Goal: Information Seeking & Learning: Learn about a topic

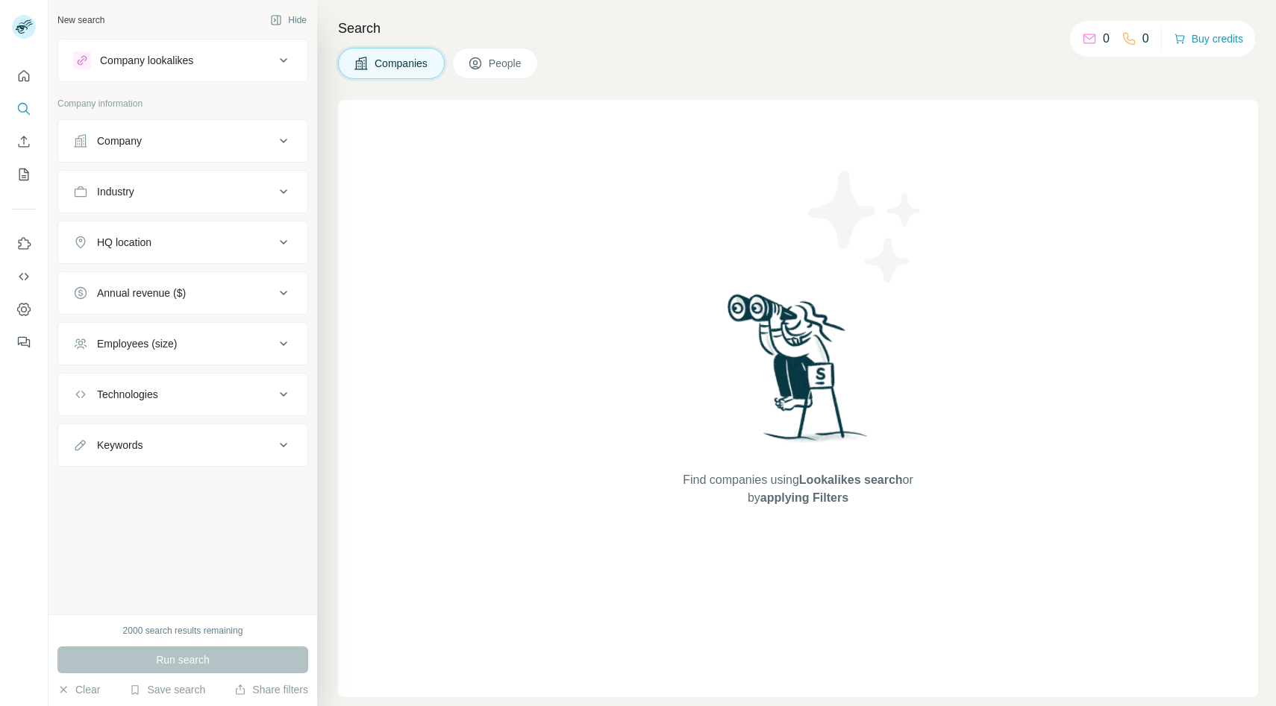
click at [227, 141] on div "Company" at bounding box center [173, 141] width 201 height 15
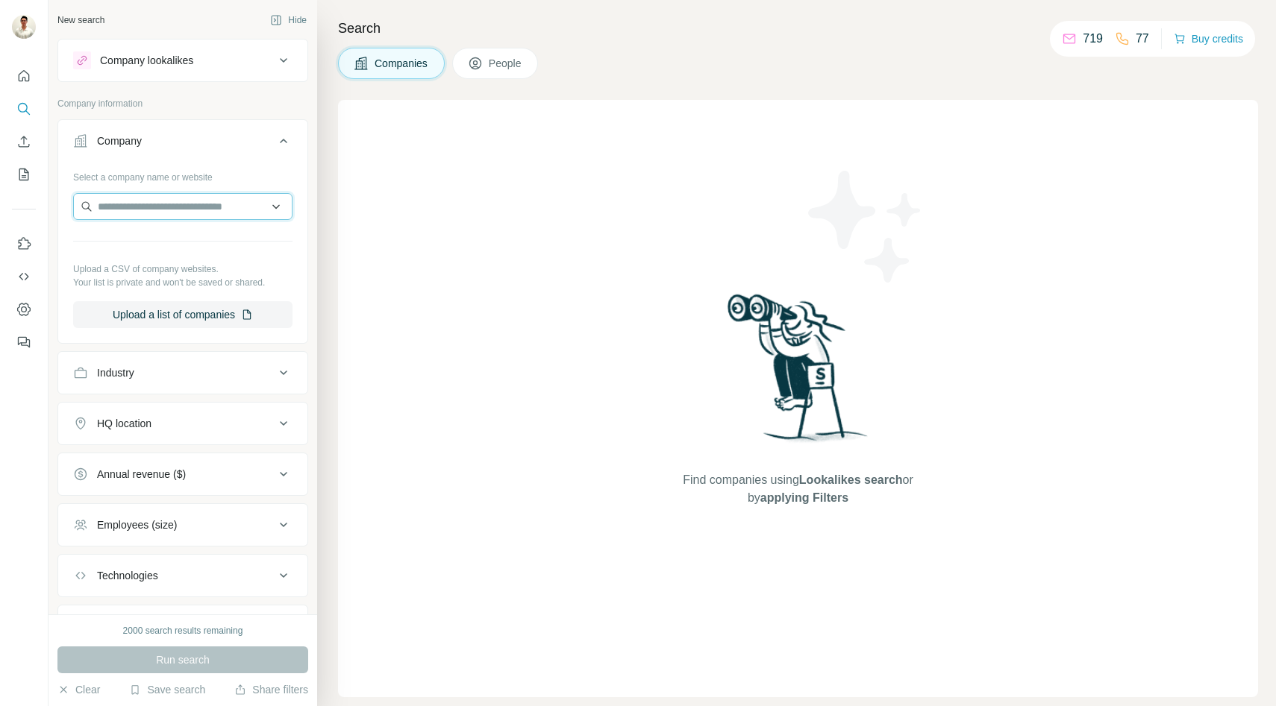
click at [211, 202] on input "text" at bounding box center [182, 206] width 219 height 27
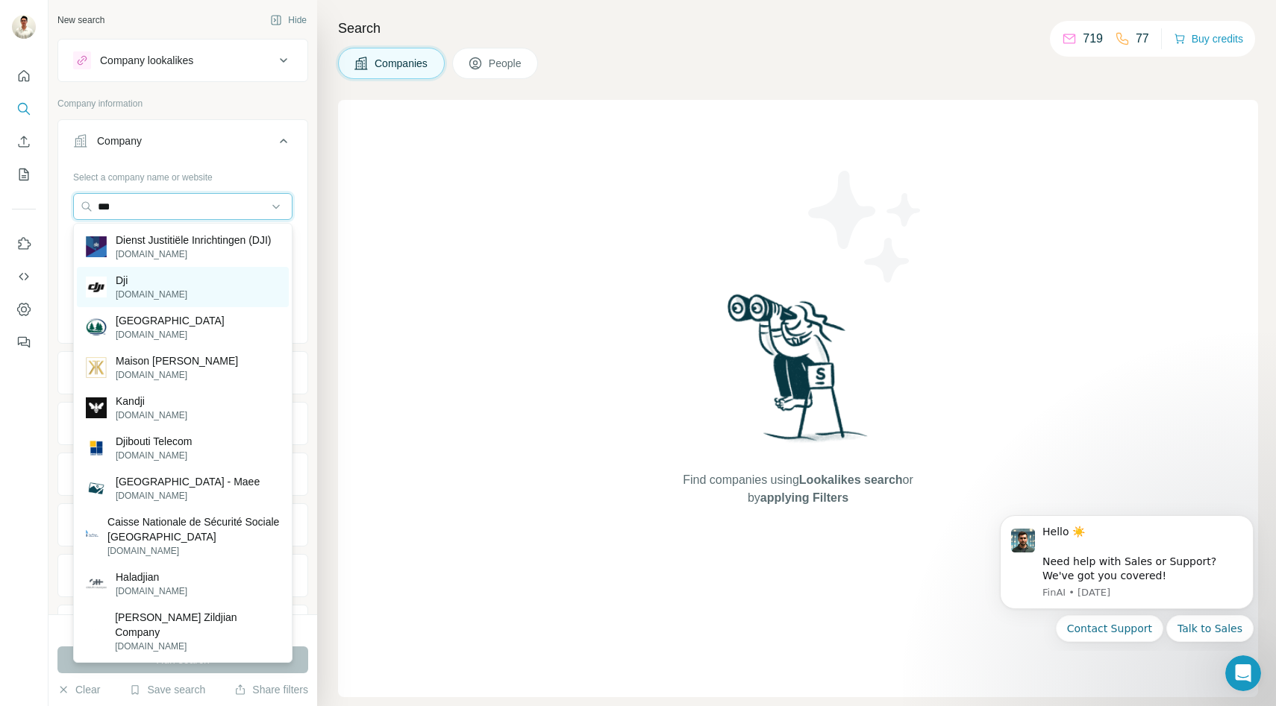
type input "***"
click at [151, 282] on div "Dji [DOMAIN_NAME]" at bounding box center [183, 287] width 212 height 40
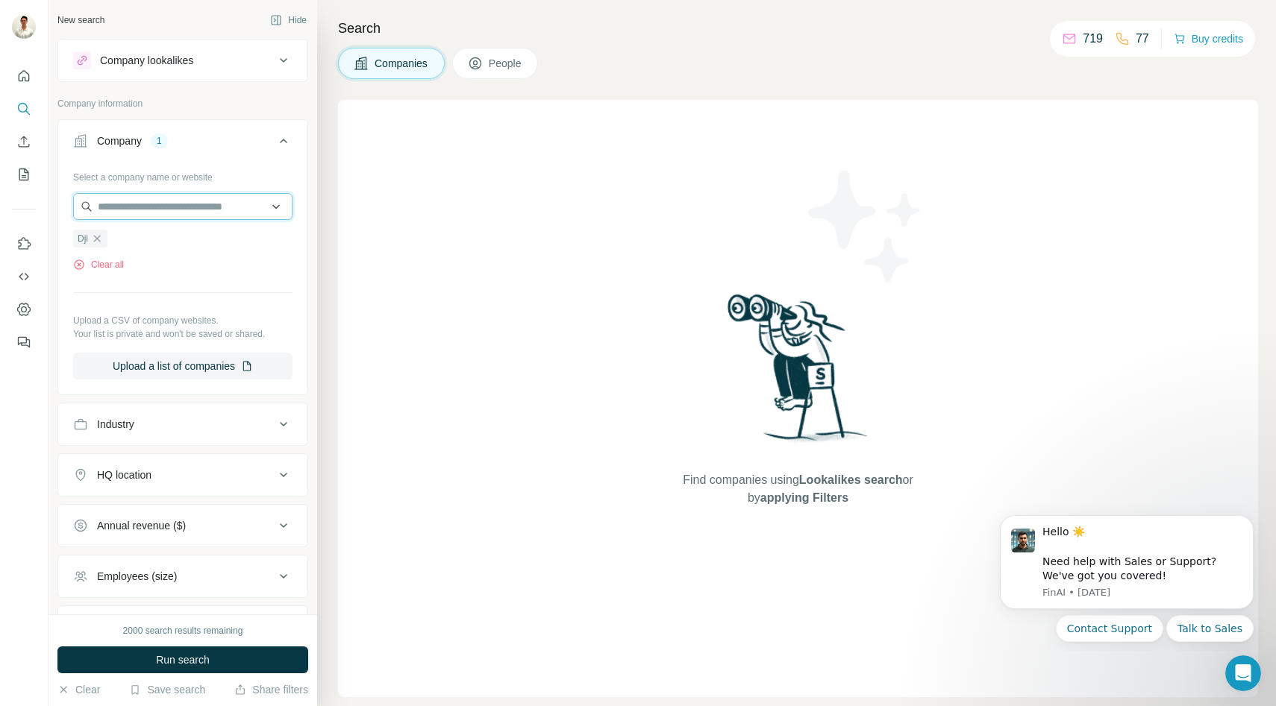
click at [175, 211] on input "text" at bounding box center [182, 206] width 219 height 27
type input "*"
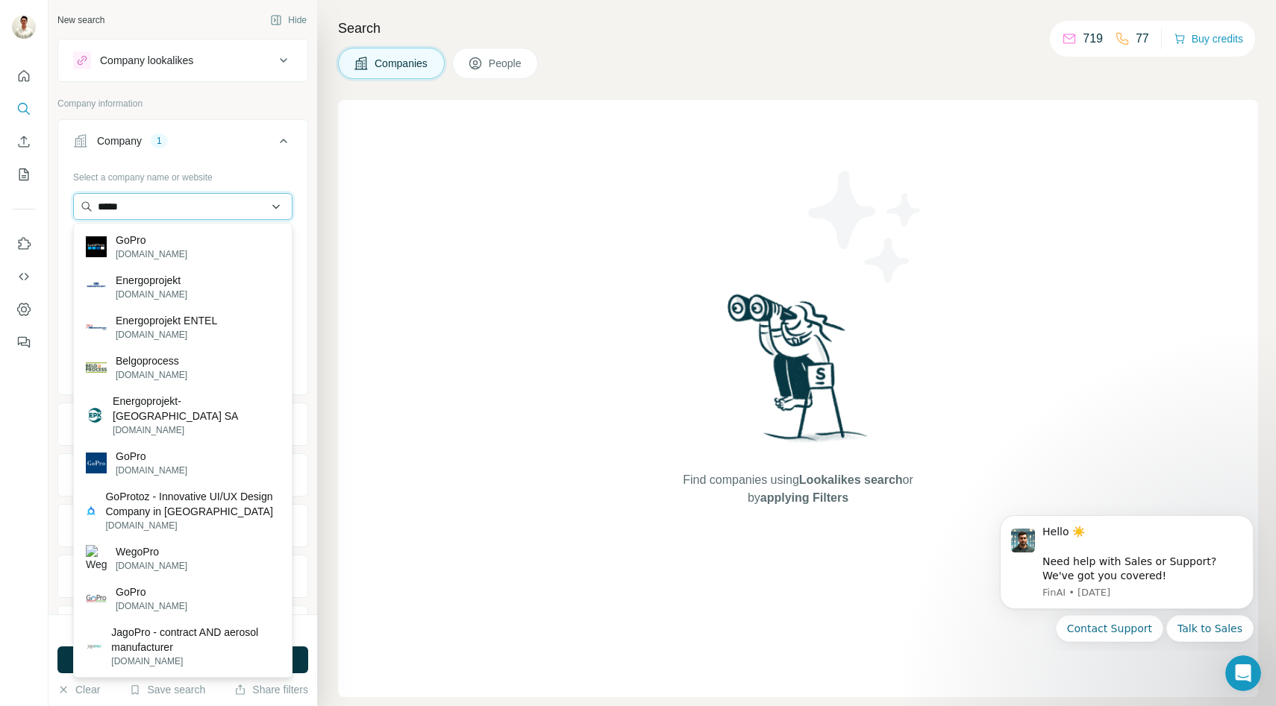
type input "*****"
click at [127, 258] on p "[DOMAIN_NAME]" at bounding box center [152, 254] width 72 height 13
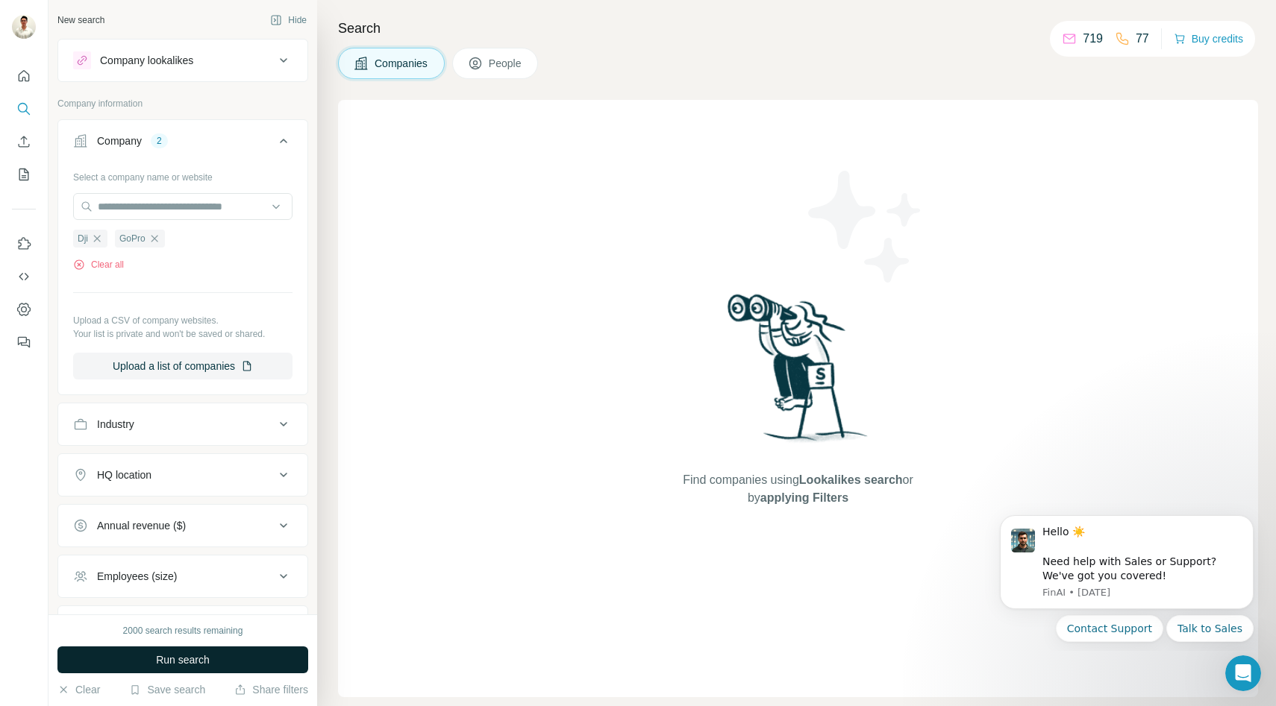
click at [169, 662] on span "Run search" at bounding box center [183, 660] width 54 height 15
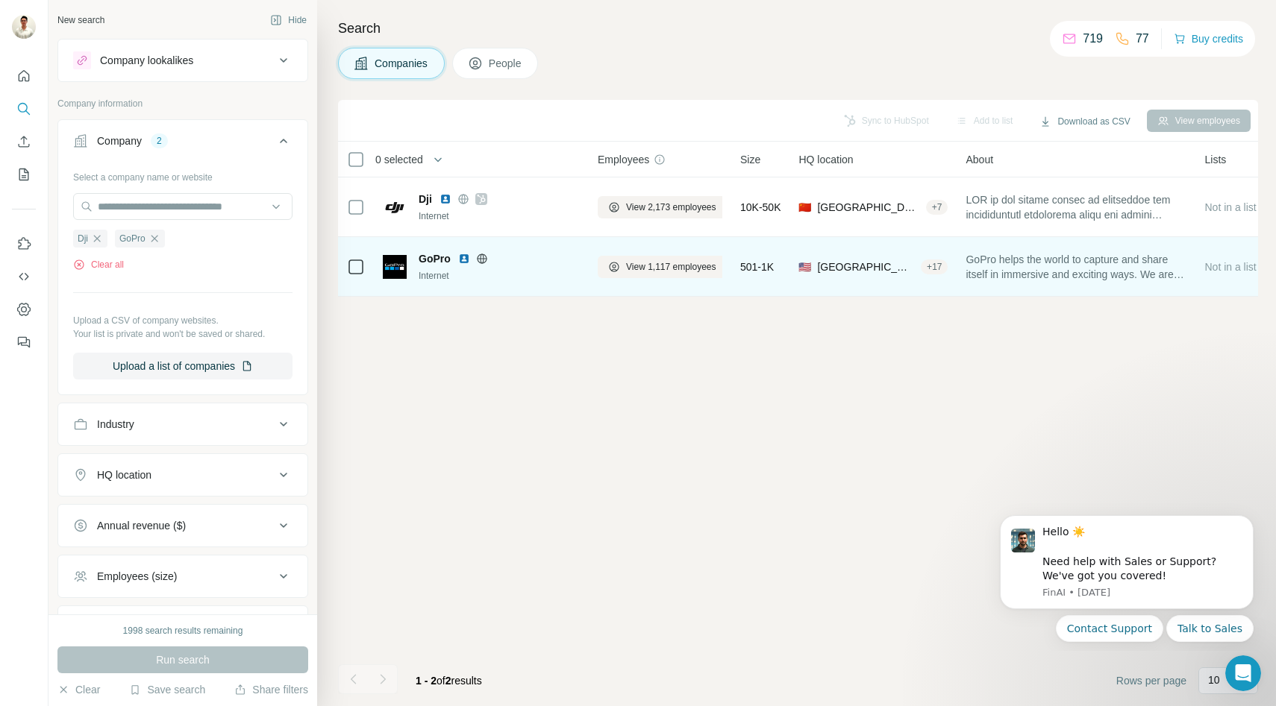
click at [478, 258] on icon at bounding box center [482, 258] width 10 height 1
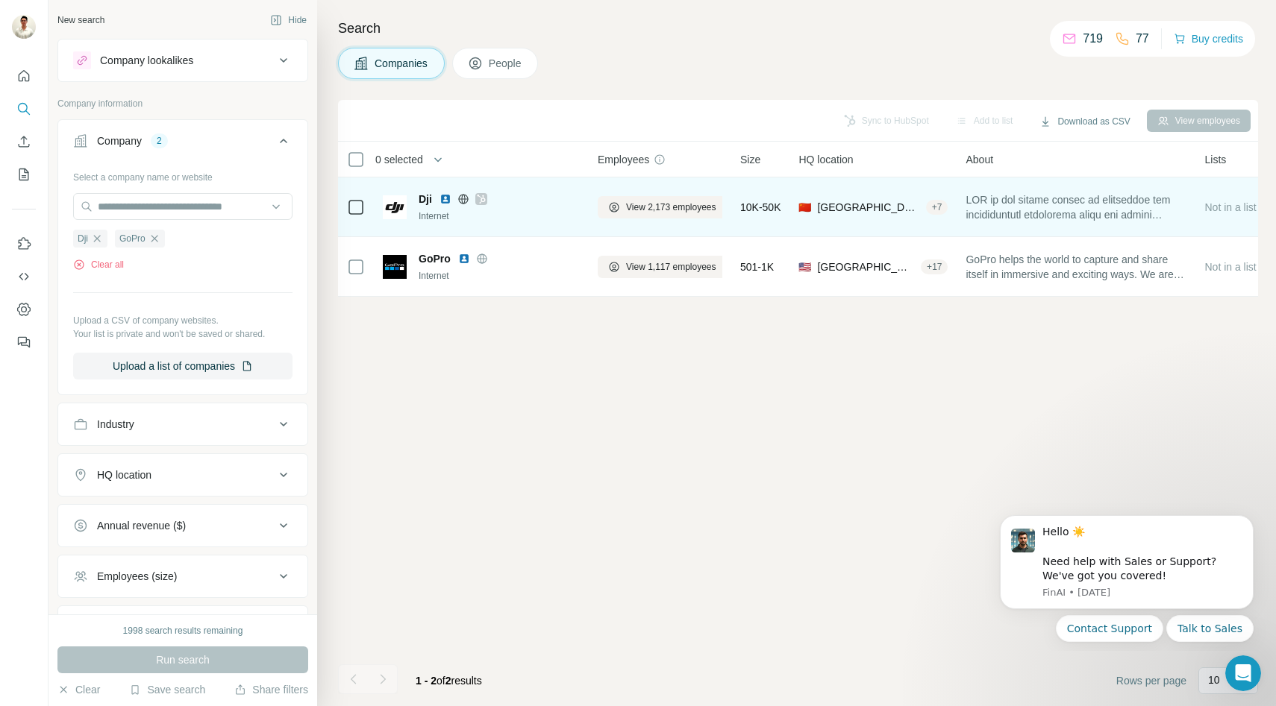
click at [462, 197] on icon at bounding box center [463, 199] width 12 height 12
click at [627, 210] on span "View 2,173 employees" at bounding box center [671, 207] width 90 height 13
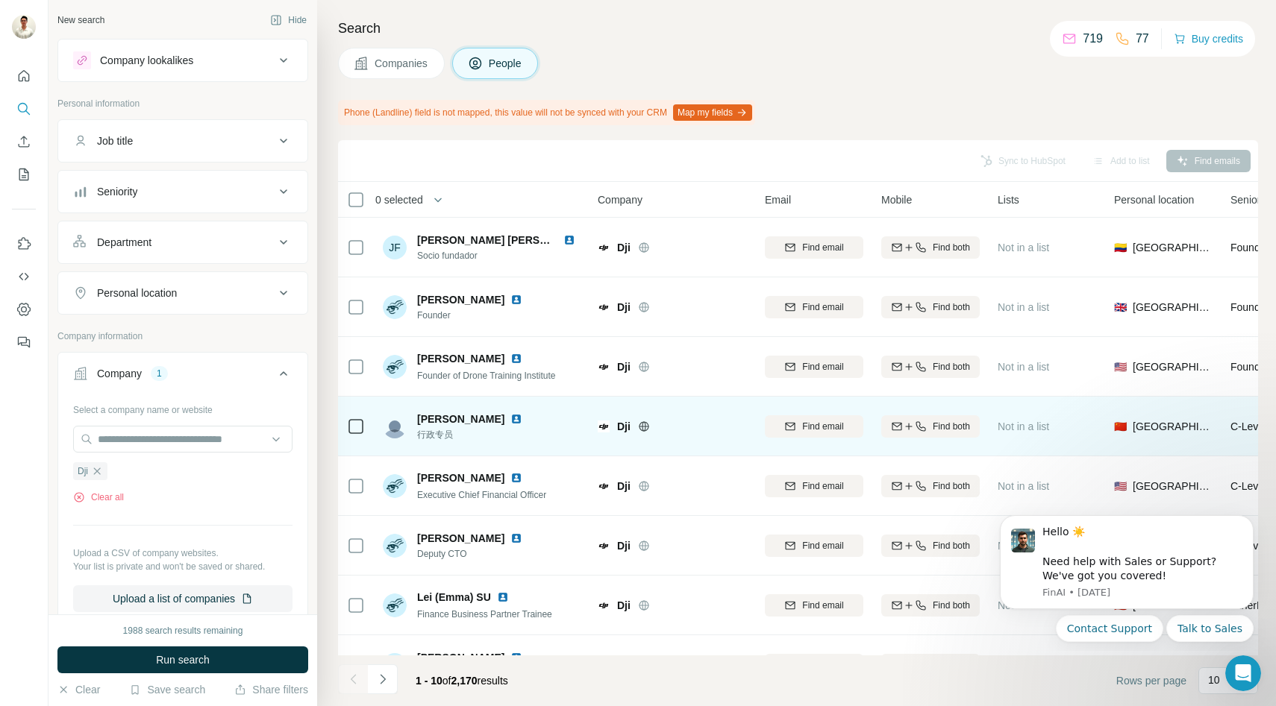
scroll to position [159, 0]
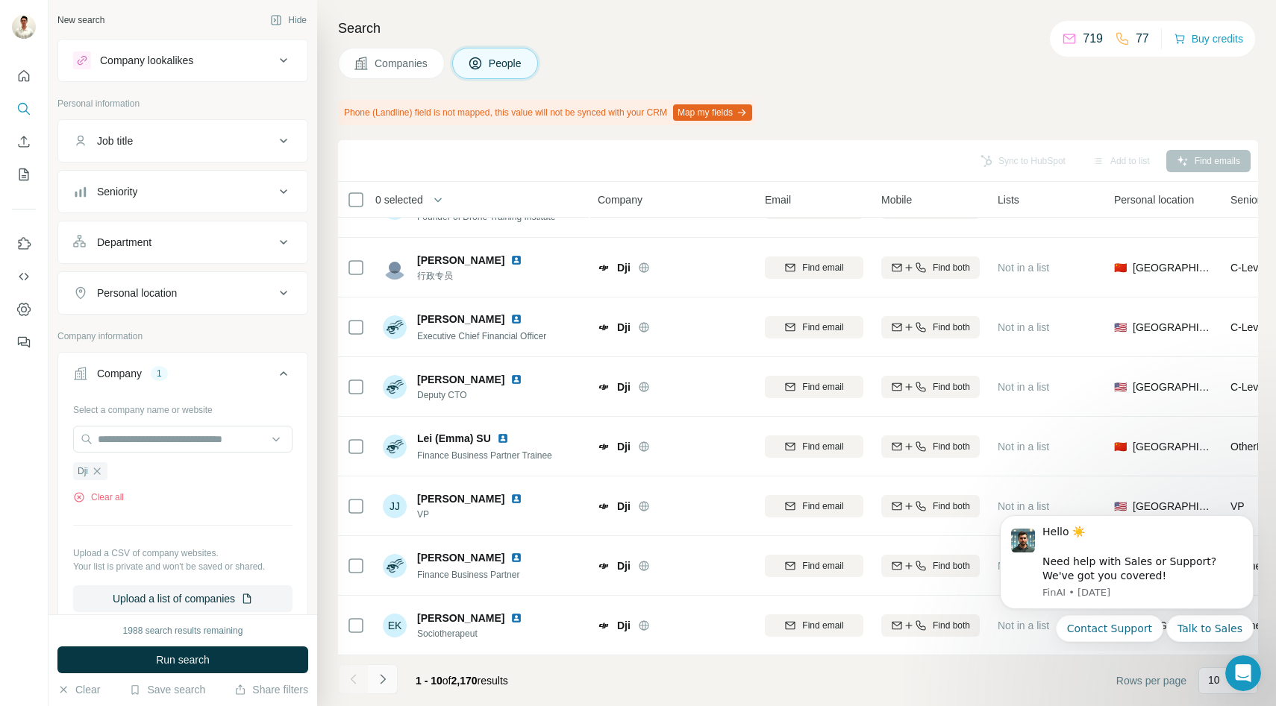
click at [380, 684] on icon "Navigate to next page" at bounding box center [382, 679] width 5 height 10
click at [389, 680] on icon "Navigate to next page" at bounding box center [382, 679] width 15 height 15
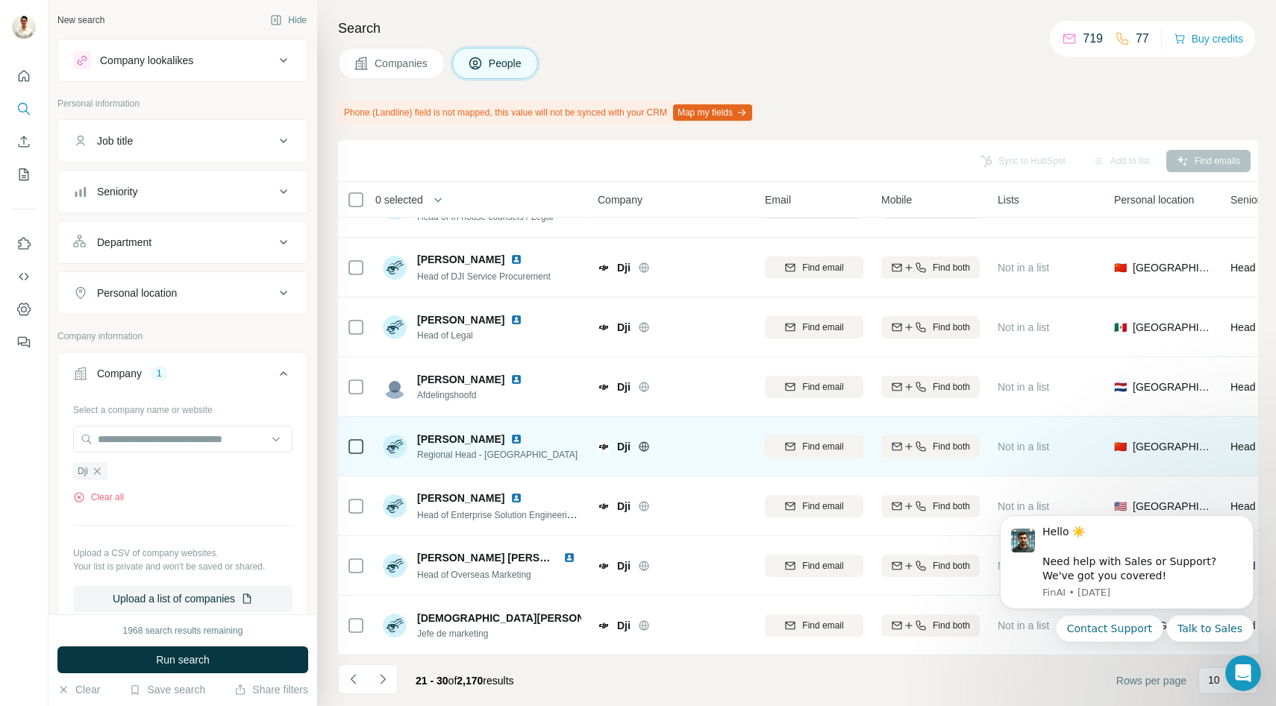
scroll to position [157, 0]
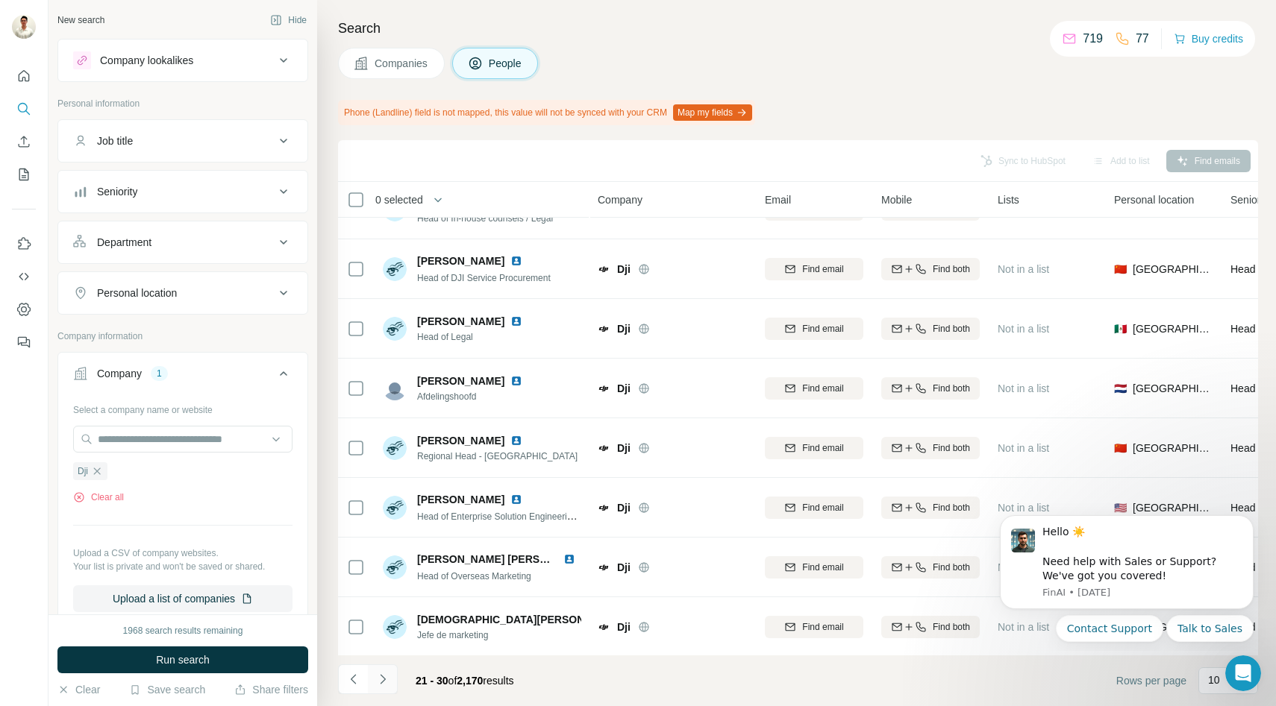
click at [389, 677] on button "Navigate to next page" at bounding box center [383, 680] width 30 height 30
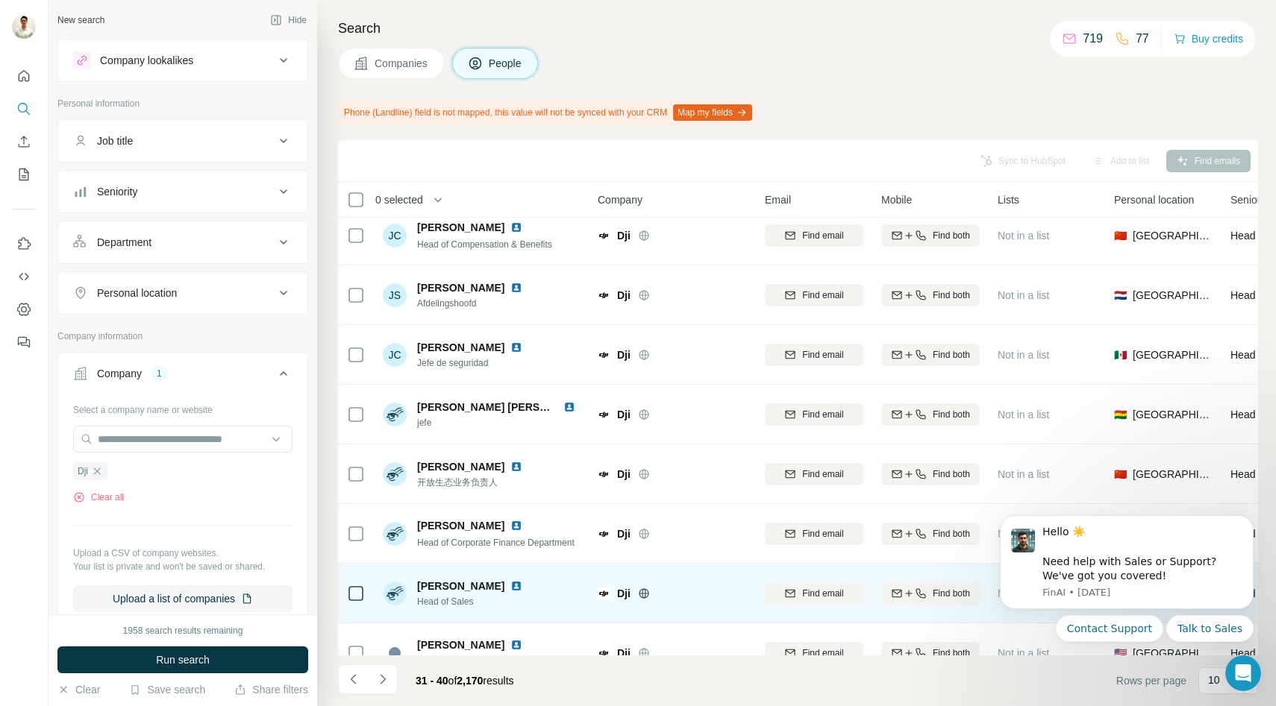
scroll to position [159, 0]
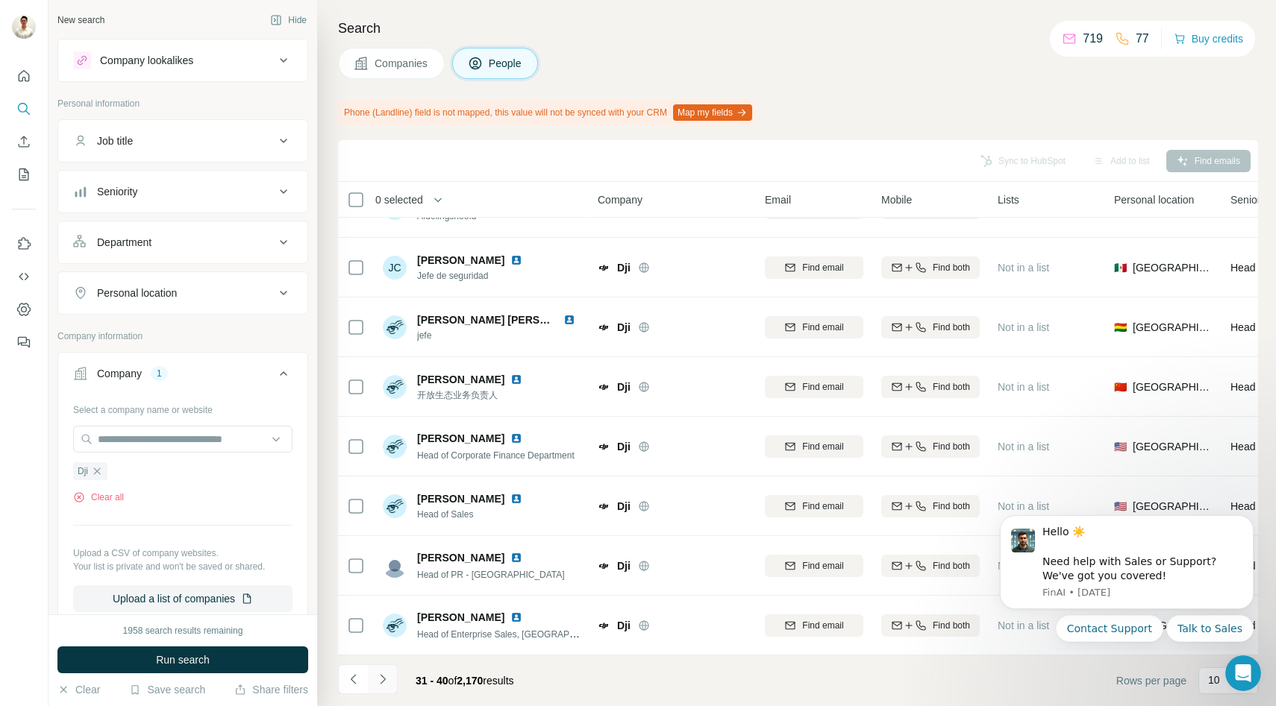
click at [389, 681] on icon "Navigate to next page" at bounding box center [382, 679] width 15 height 15
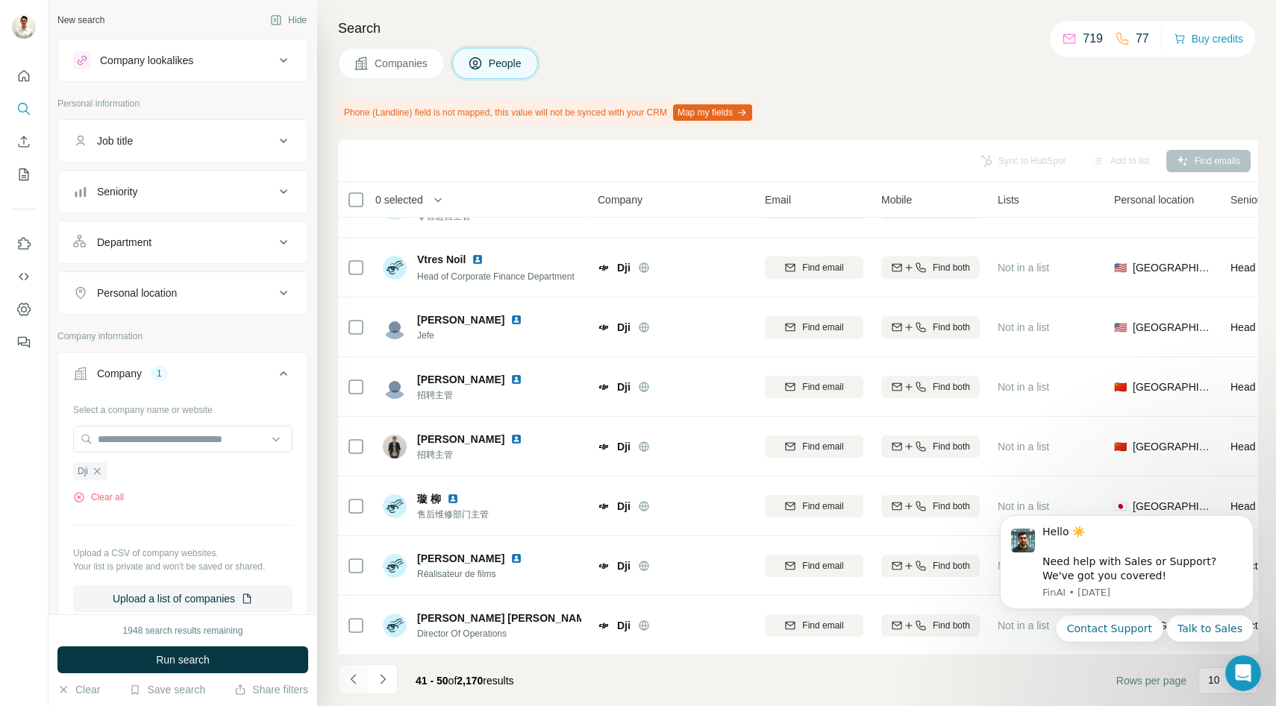
click at [362, 681] on button "Navigate to previous page" at bounding box center [353, 680] width 30 height 30
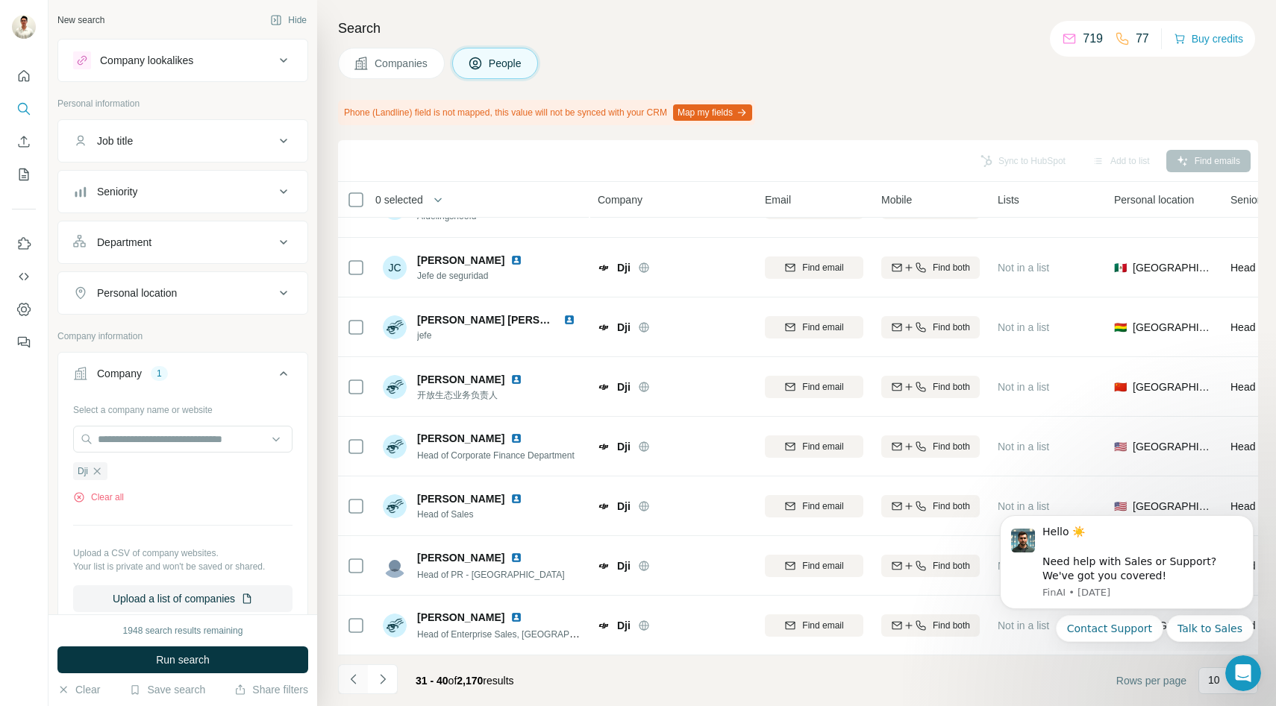
click at [362, 681] on button "Navigate to previous page" at bounding box center [353, 680] width 30 height 30
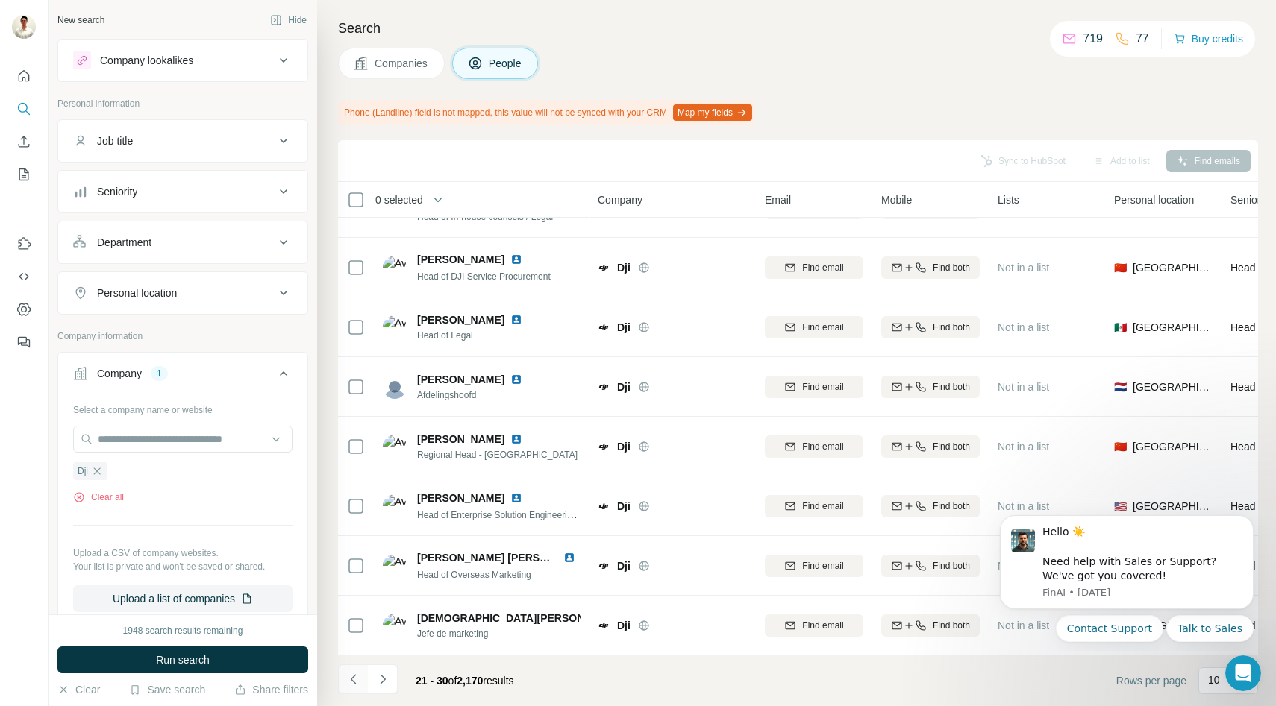
click at [362, 681] on button "Navigate to previous page" at bounding box center [353, 680] width 30 height 30
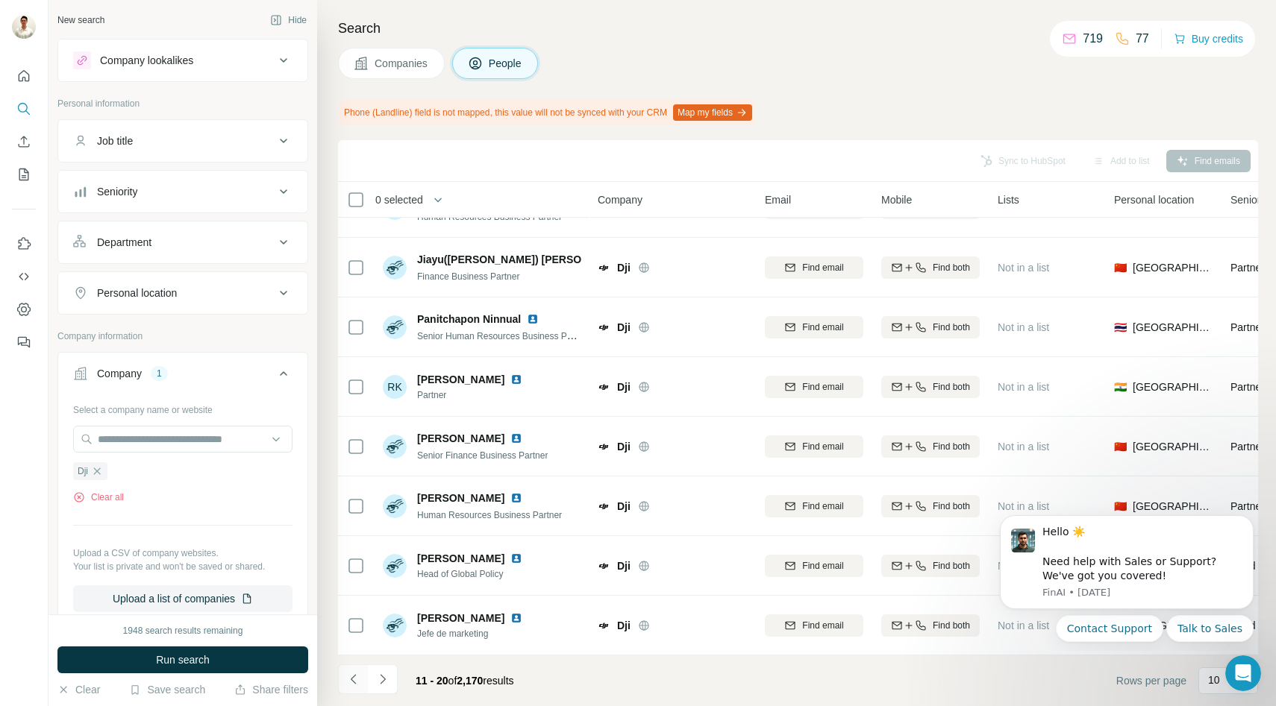
click at [362, 681] on button "Navigate to previous page" at bounding box center [353, 680] width 30 height 30
click at [362, 681] on div at bounding box center [353, 680] width 30 height 30
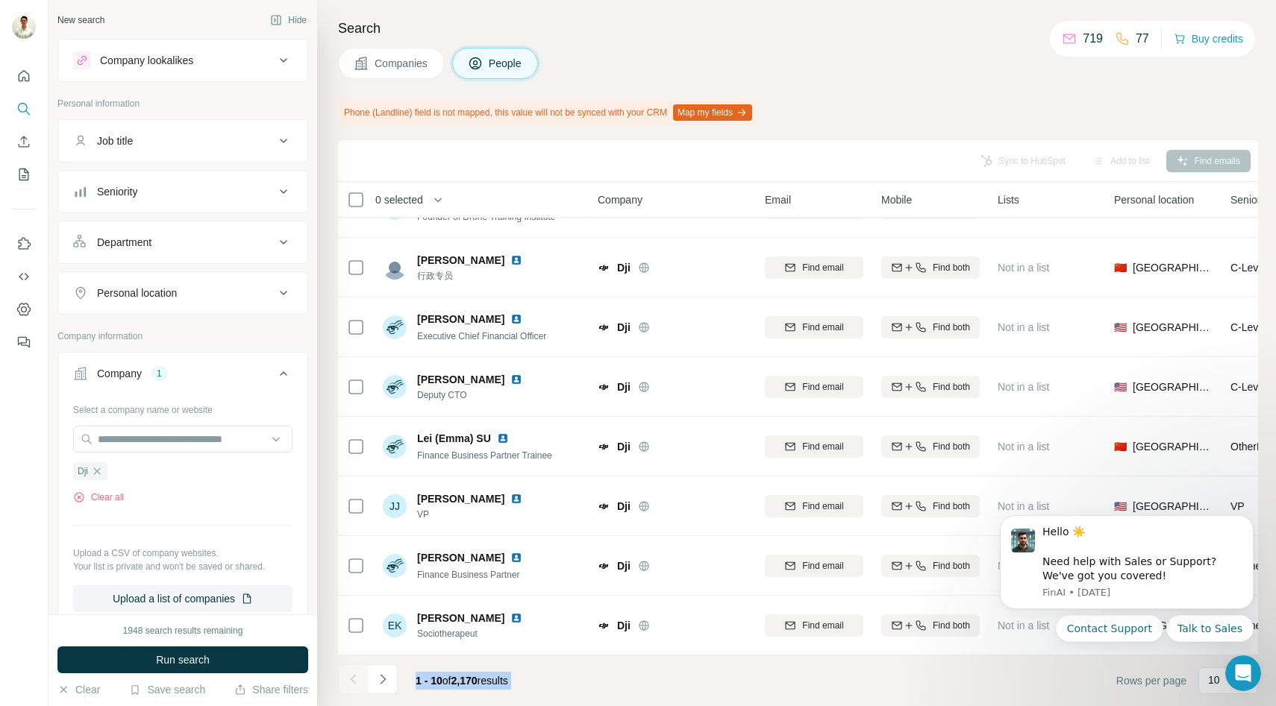
click at [589, 665] on footer "1 - 10 of 2,170 results Rows per page 10" at bounding box center [798, 681] width 920 height 51
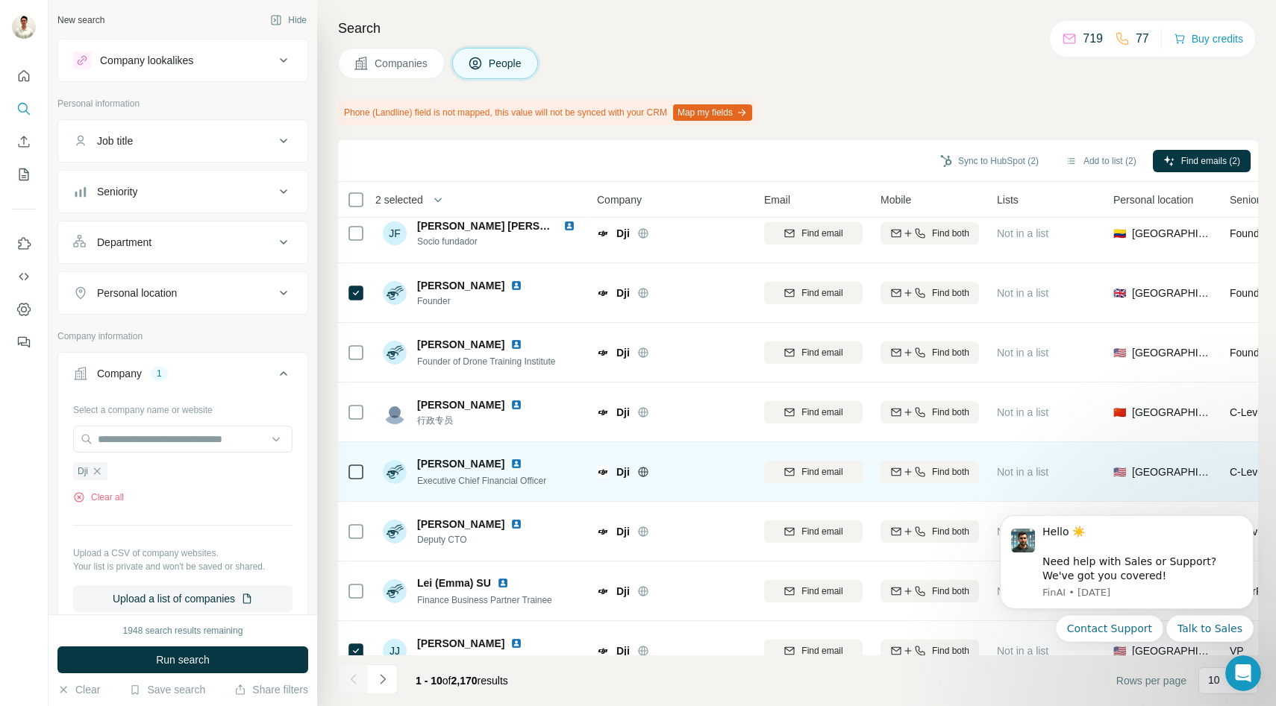
scroll to position [0, 1]
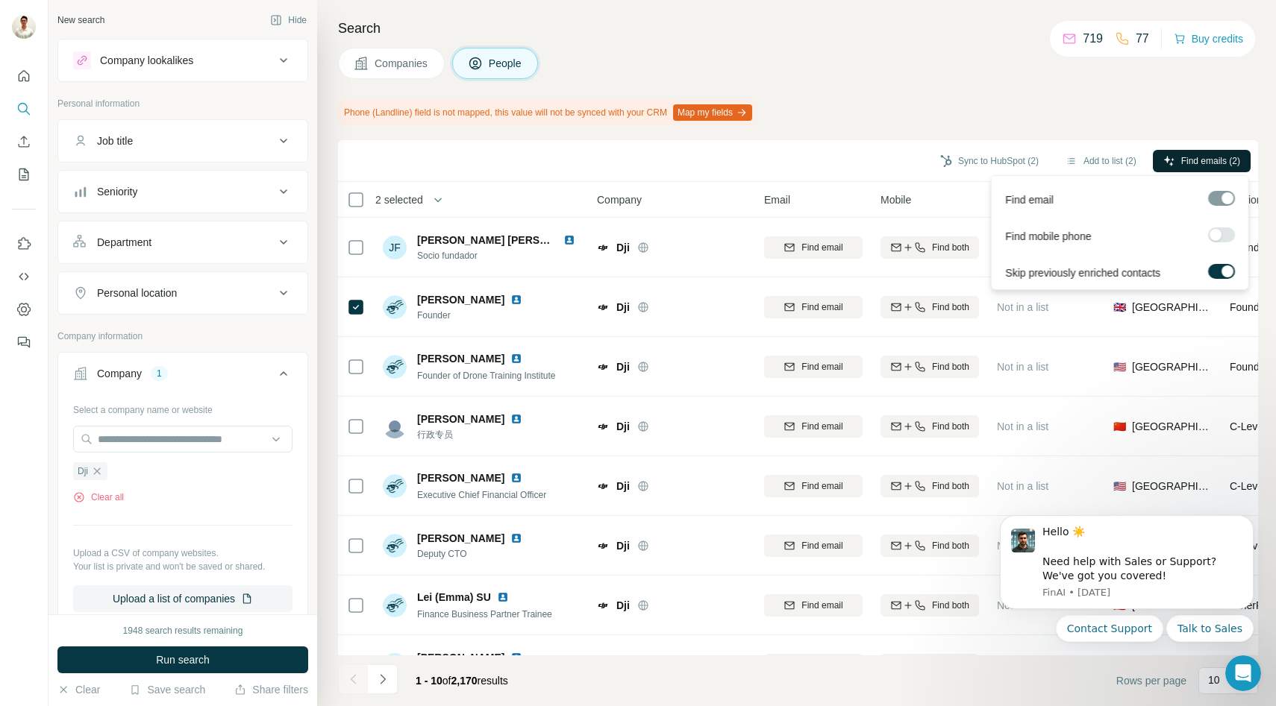
click at [1182, 160] on span "Find emails (2)" at bounding box center [1210, 160] width 59 height 13
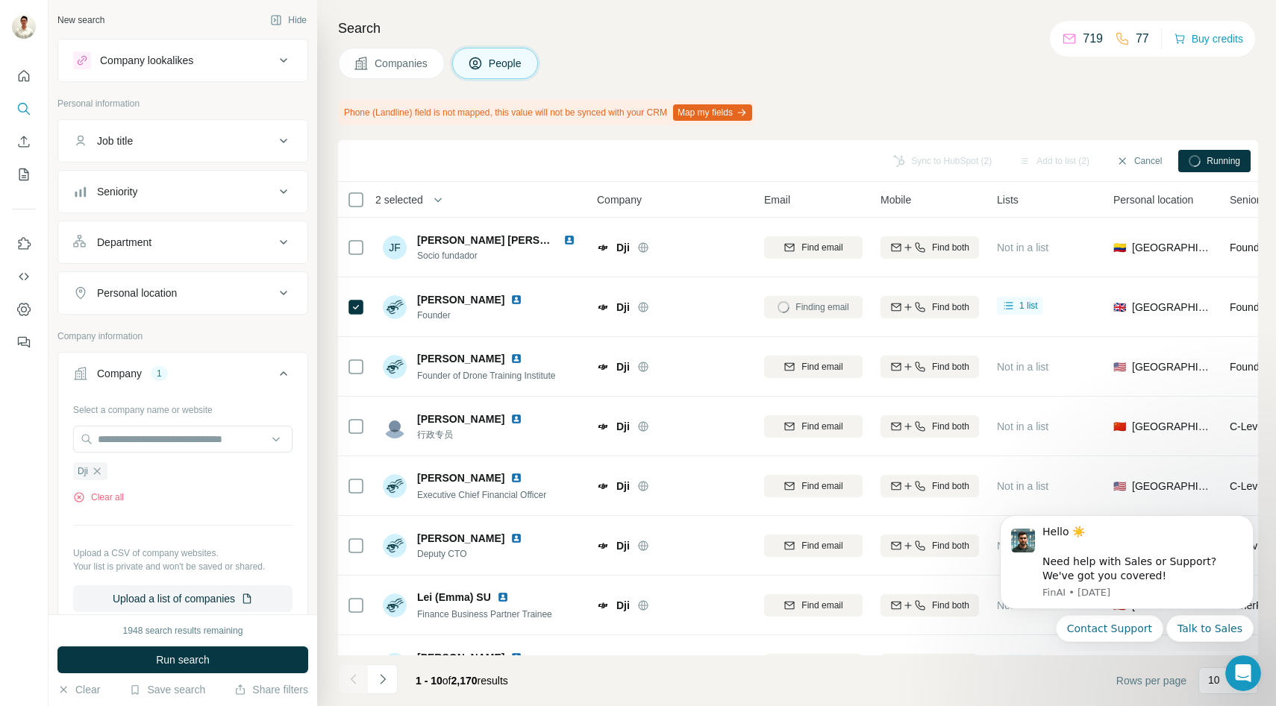
click at [397, 69] on span "Companies" at bounding box center [401, 63] width 54 height 15
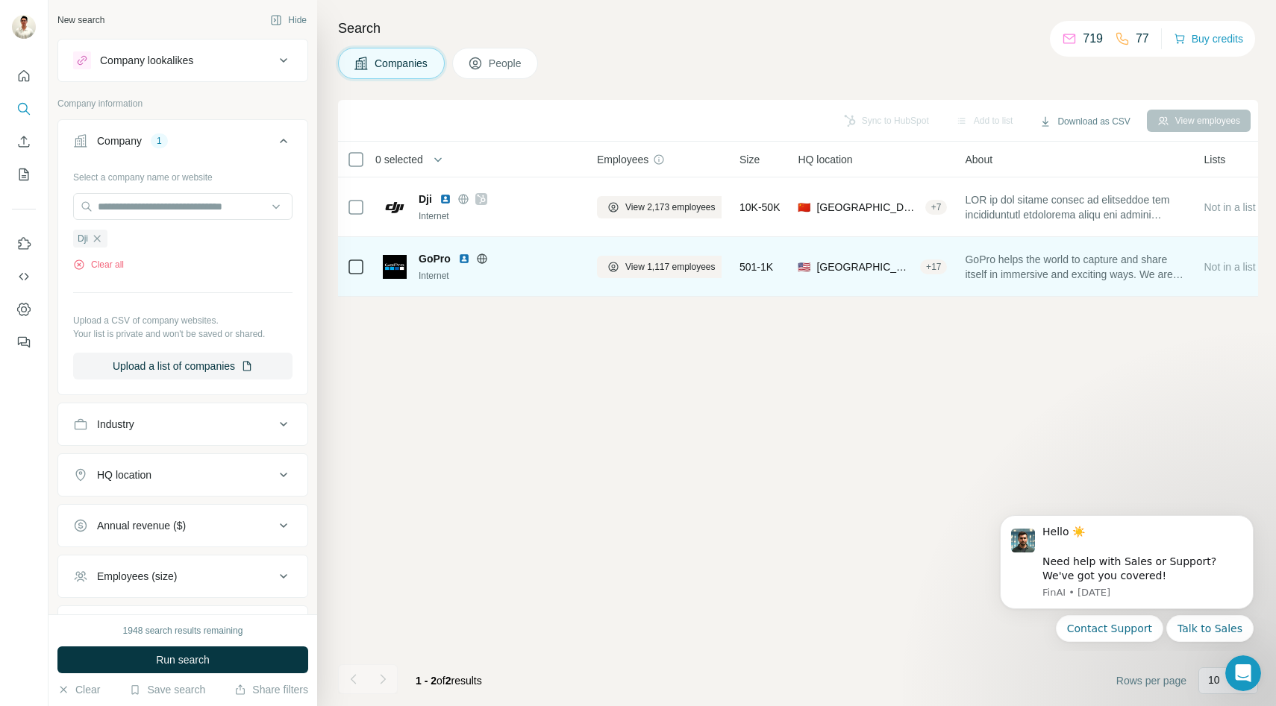
click at [363, 257] on div at bounding box center [356, 266] width 18 height 41
click at [632, 264] on span "View 1,117 employees" at bounding box center [670, 266] width 90 height 13
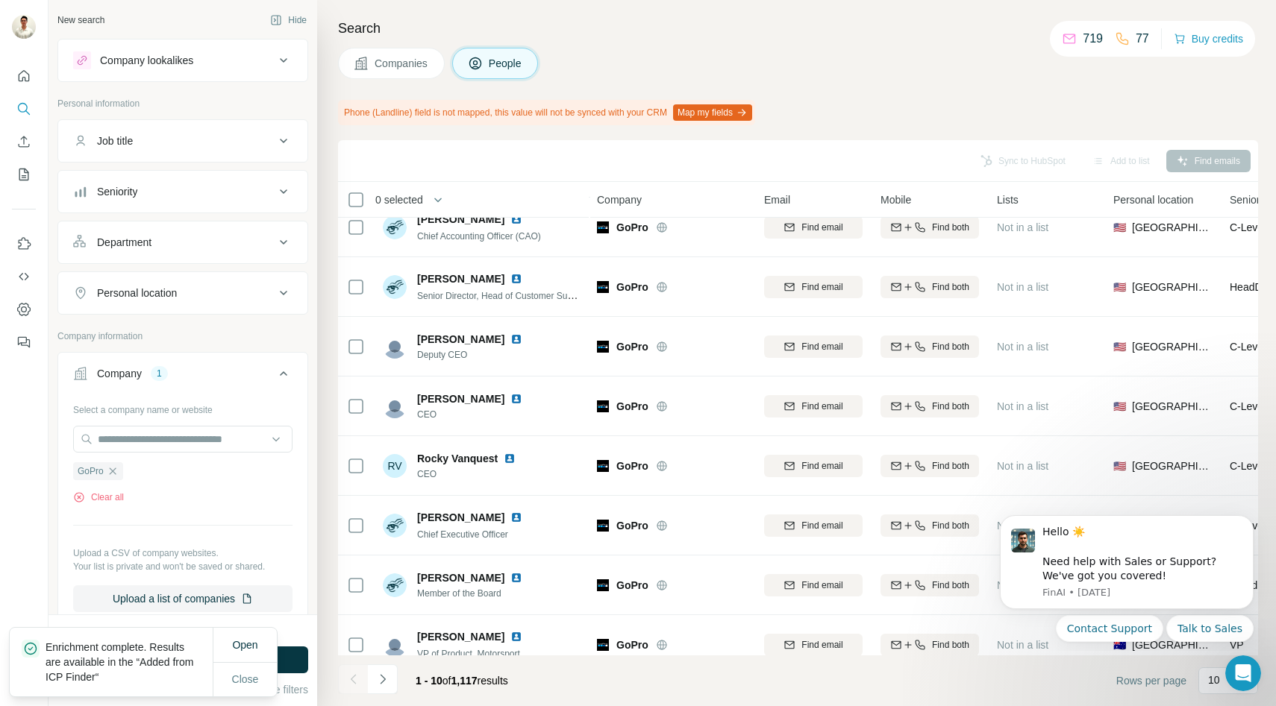
scroll to position [145, 1]
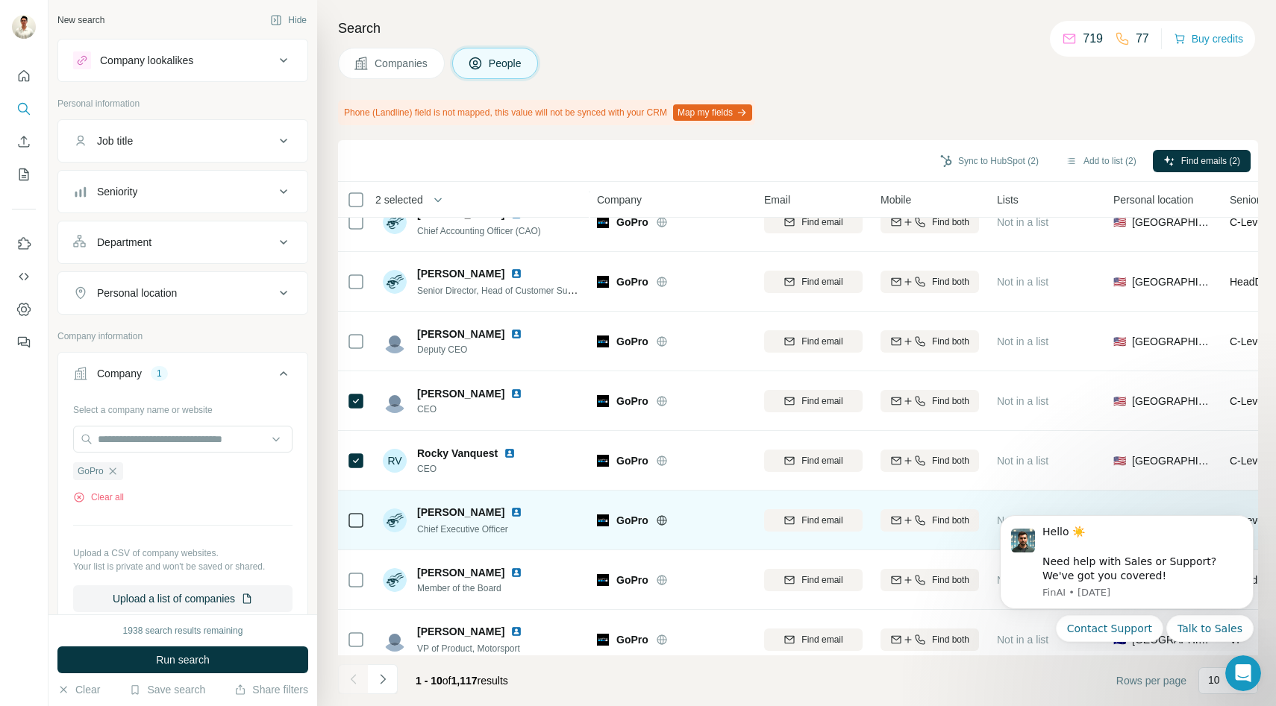
click at [347, 517] on icon at bounding box center [356, 521] width 18 height 18
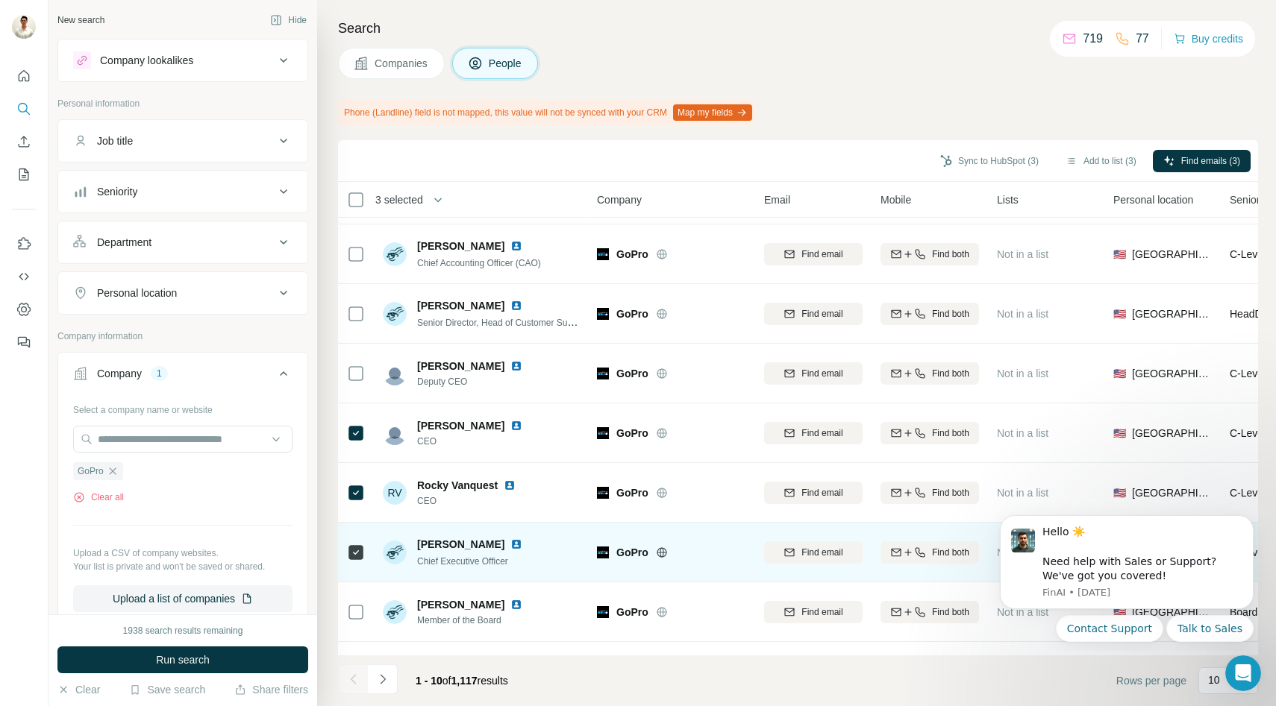
scroll to position [0, 1]
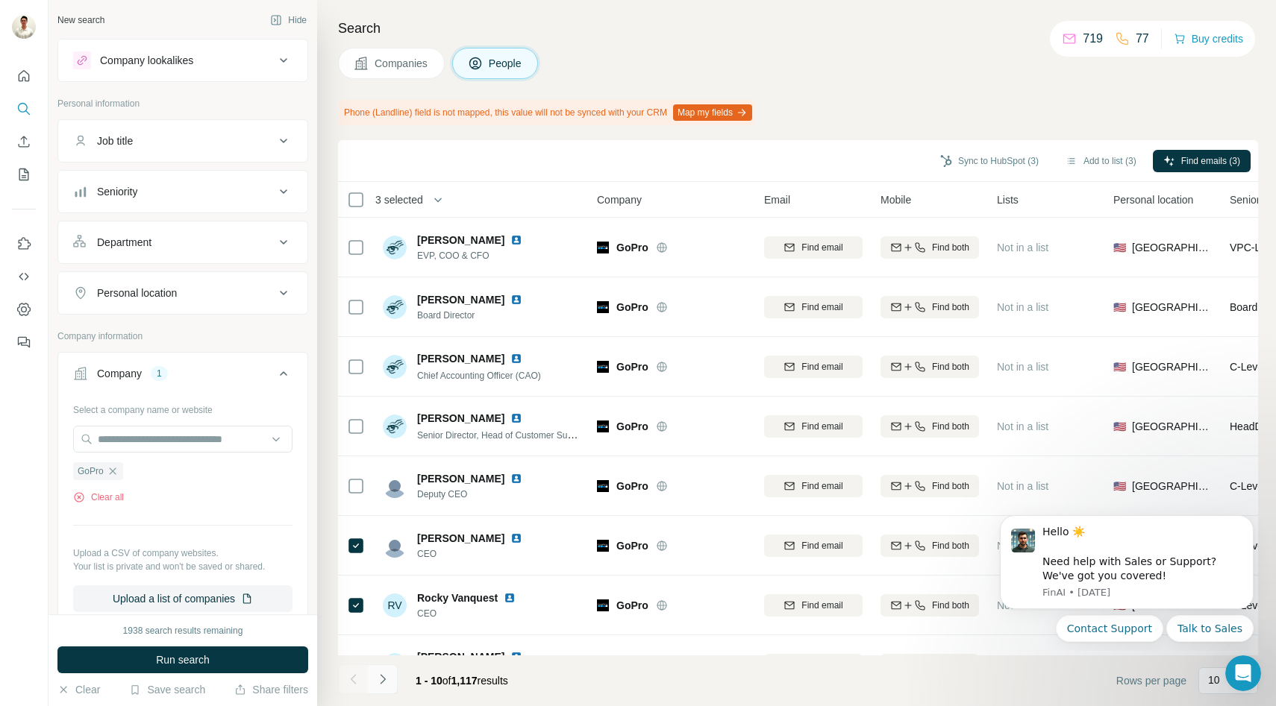
click at [380, 677] on icon "Navigate to next page" at bounding box center [382, 679] width 15 height 15
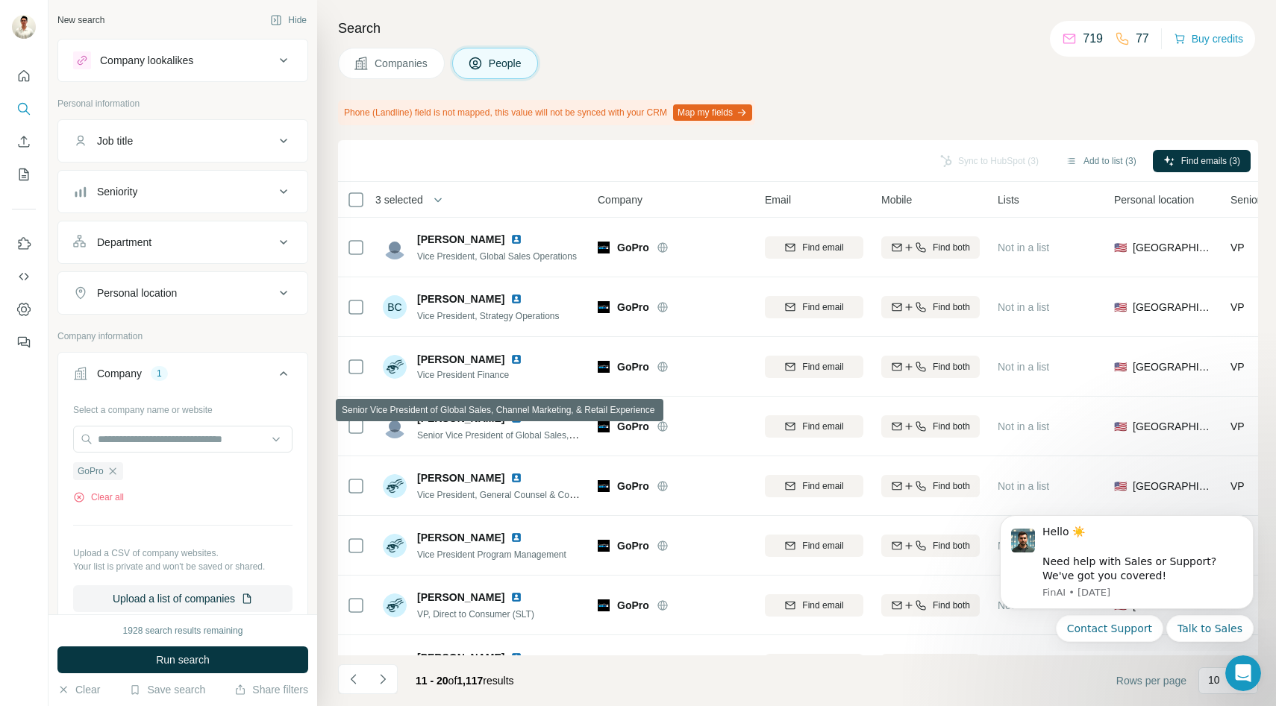
scroll to position [4, 0]
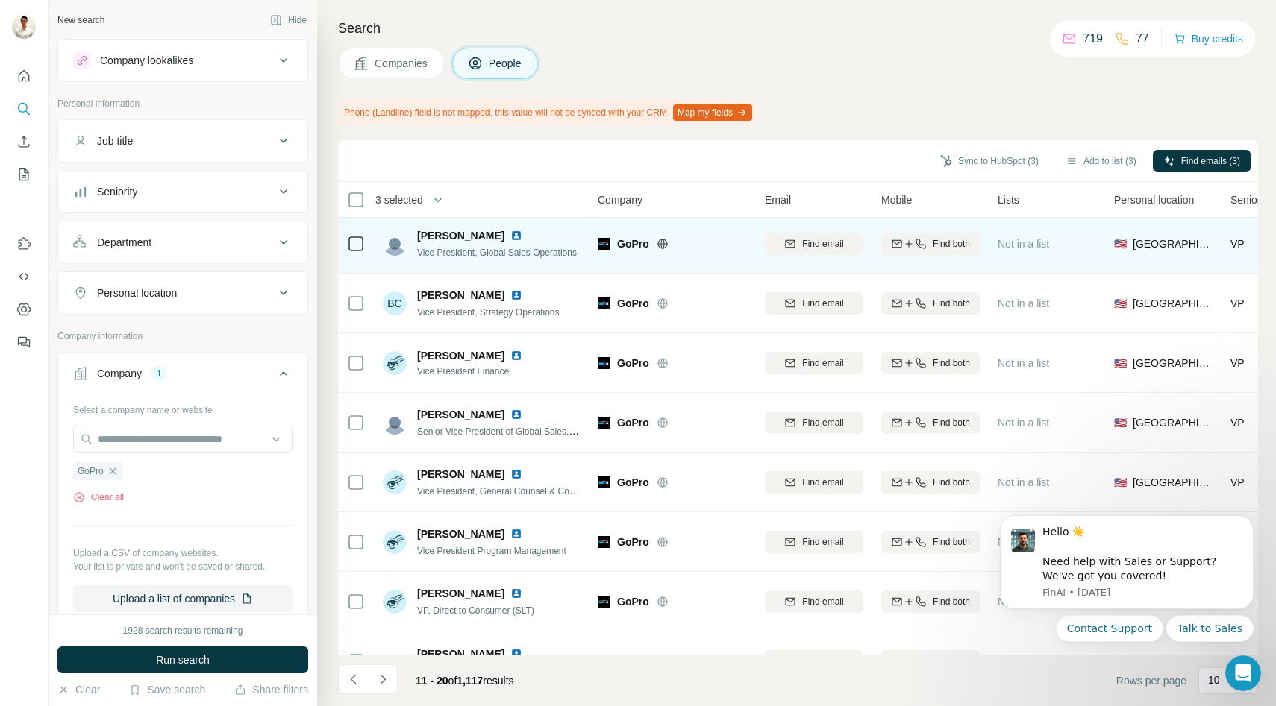
click at [347, 241] on icon at bounding box center [356, 244] width 18 height 18
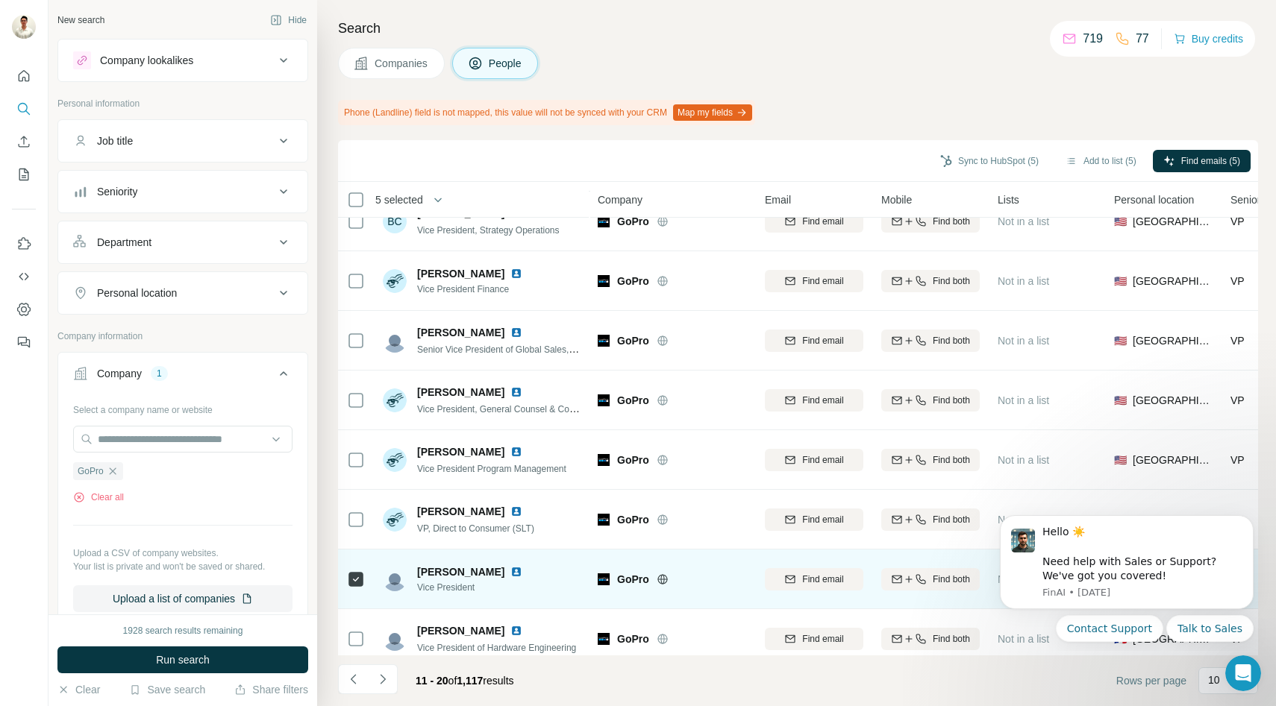
scroll to position [159, 0]
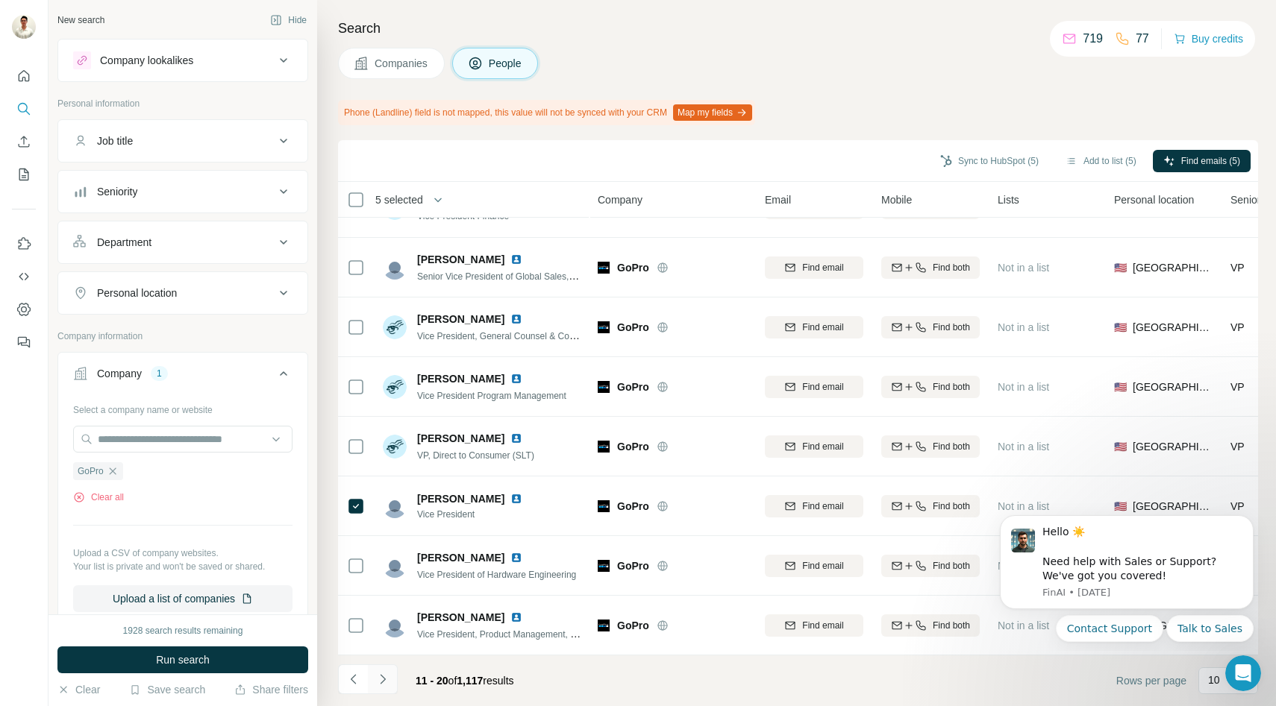
click at [385, 688] on button "Navigate to next page" at bounding box center [383, 680] width 30 height 30
click at [383, 674] on icon "Navigate to next page" at bounding box center [382, 679] width 15 height 15
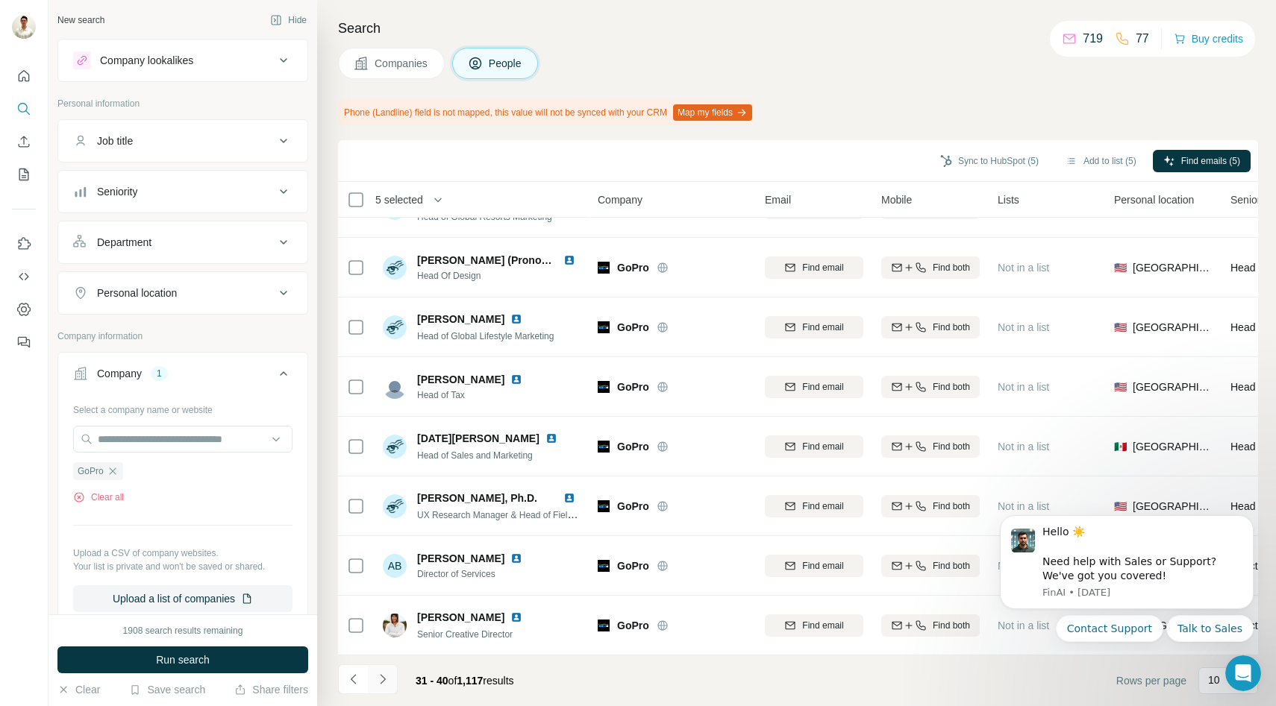
click at [383, 677] on icon "Navigate to next page" at bounding box center [382, 679] width 5 height 10
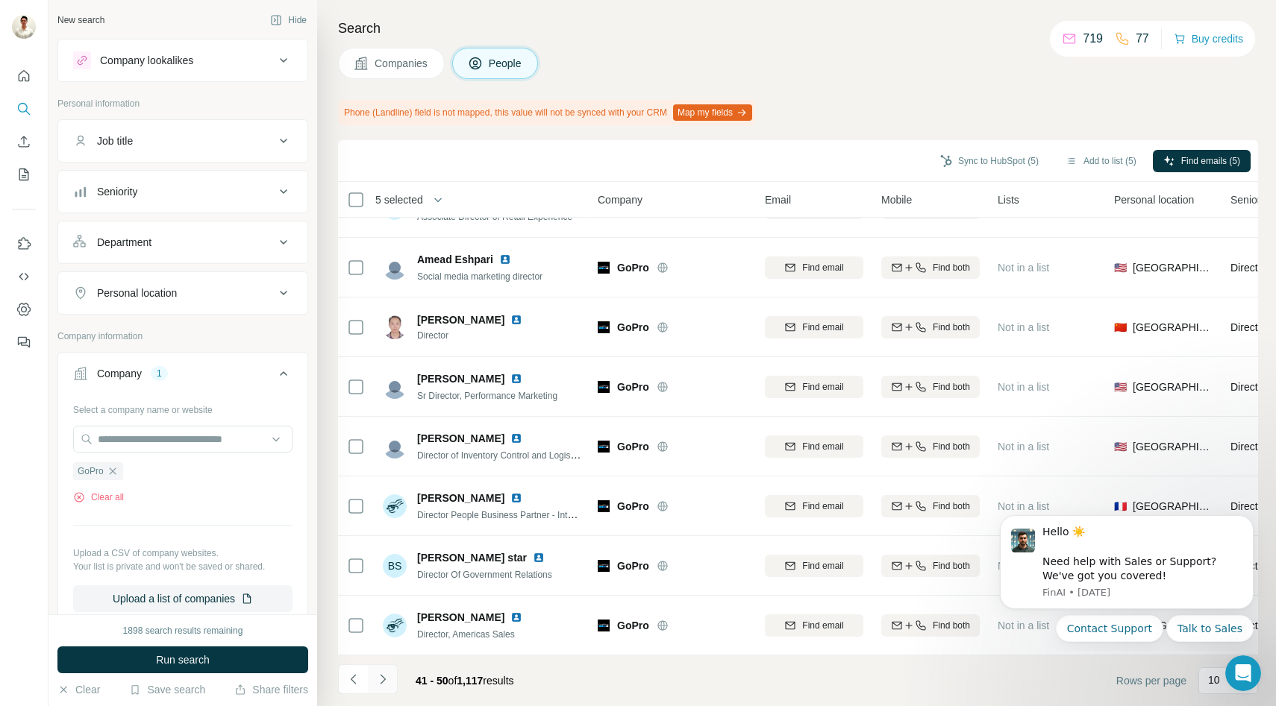
click at [383, 688] on button "Navigate to next page" at bounding box center [383, 680] width 30 height 30
click at [367, 677] on button "Navigate to previous page" at bounding box center [353, 680] width 30 height 30
click at [356, 681] on icon "Navigate to previous page" at bounding box center [353, 679] width 15 height 15
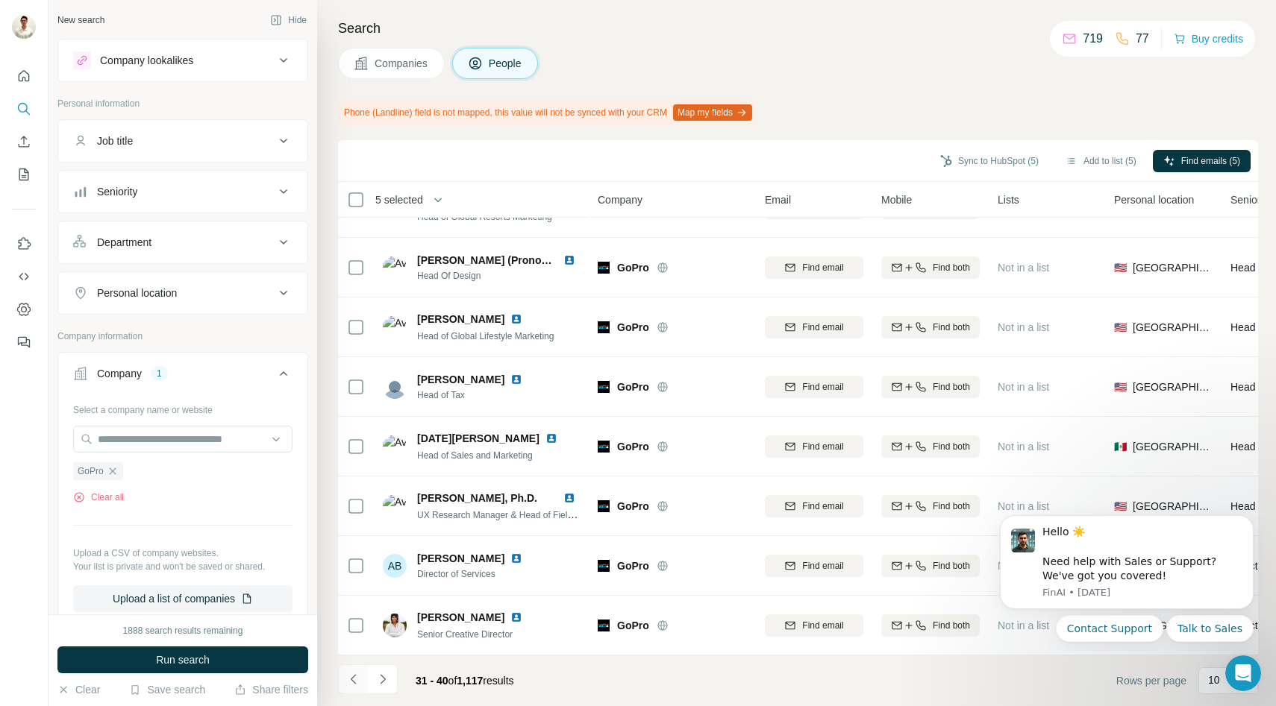
click at [356, 681] on icon "Navigate to previous page" at bounding box center [353, 679] width 15 height 15
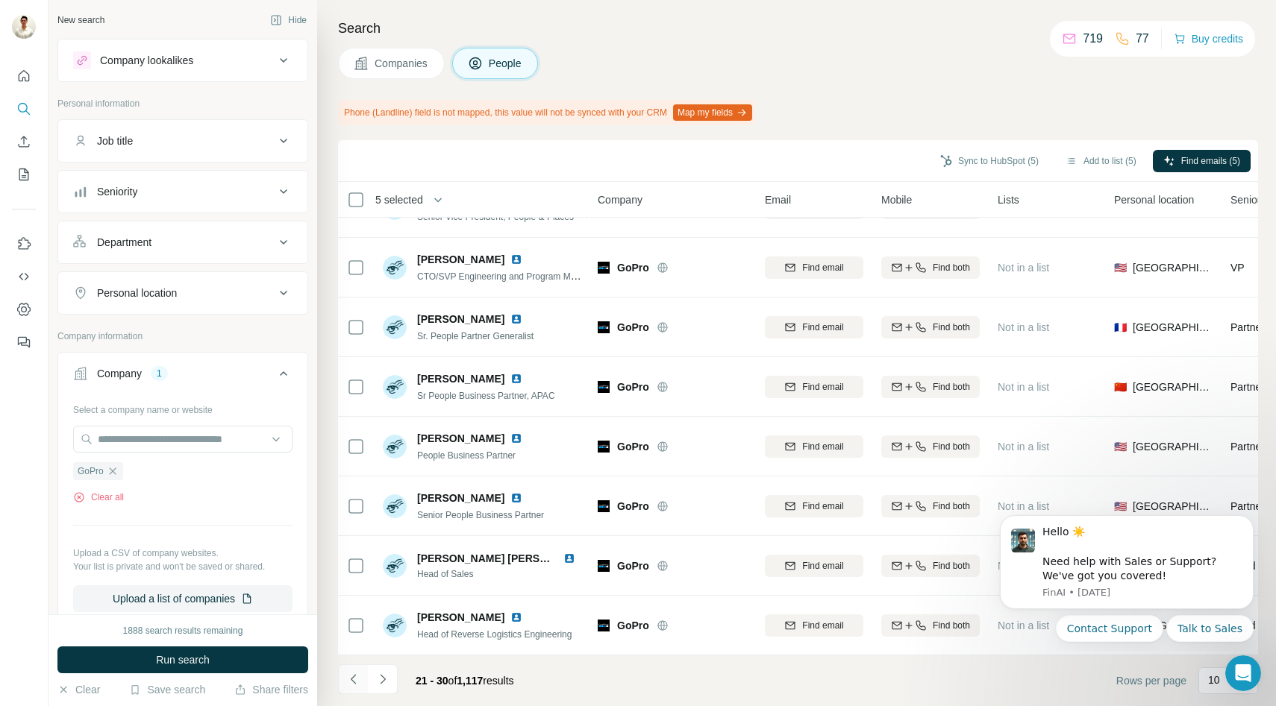
click at [356, 681] on icon "Navigate to previous page" at bounding box center [353, 679] width 15 height 15
click at [356, 681] on div at bounding box center [353, 680] width 30 height 30
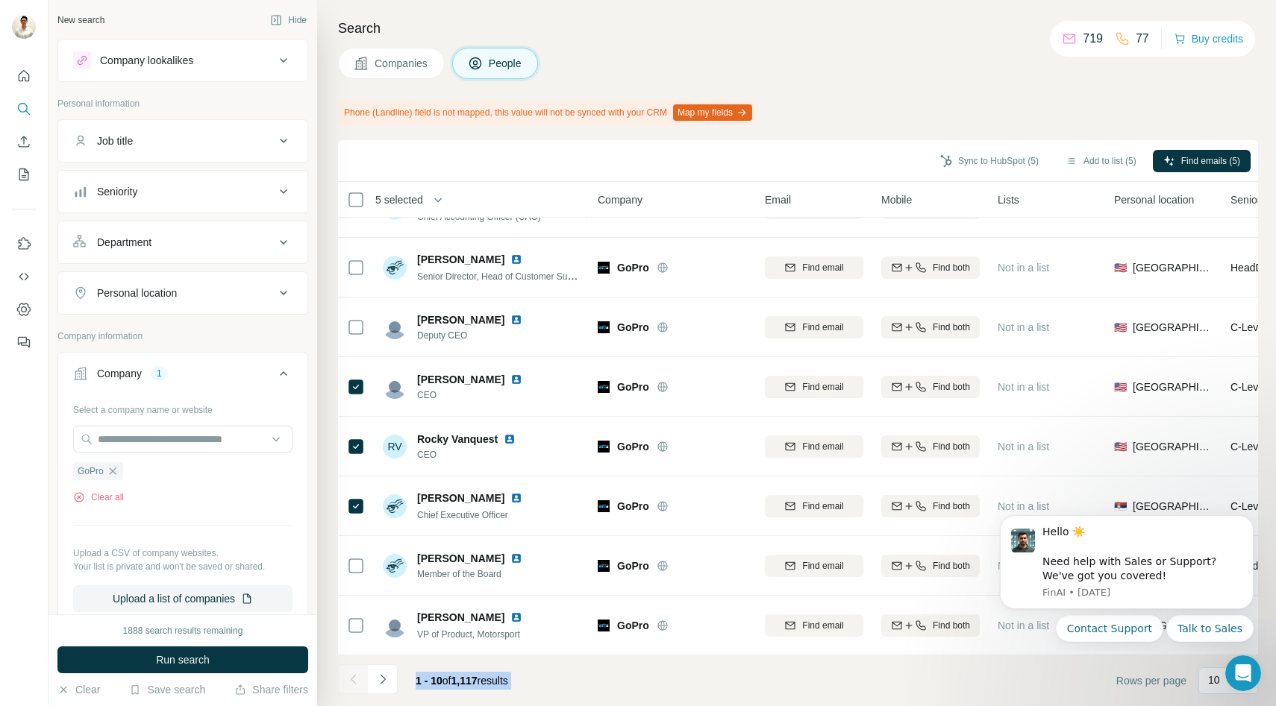
click at [356, 681] on div at bounding box center [353, 680] width 30 height 30
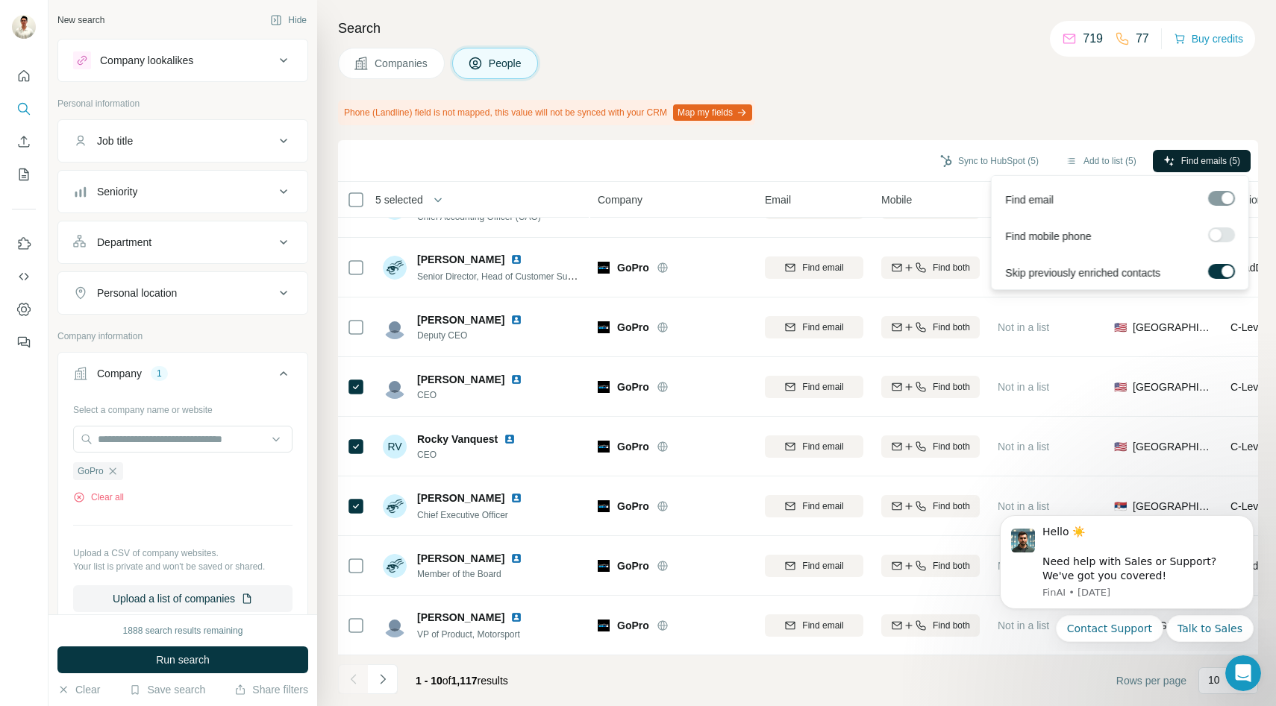
click at [1171, 162] on icon "button" at bounding box center [1169, 161] width 12 height 12
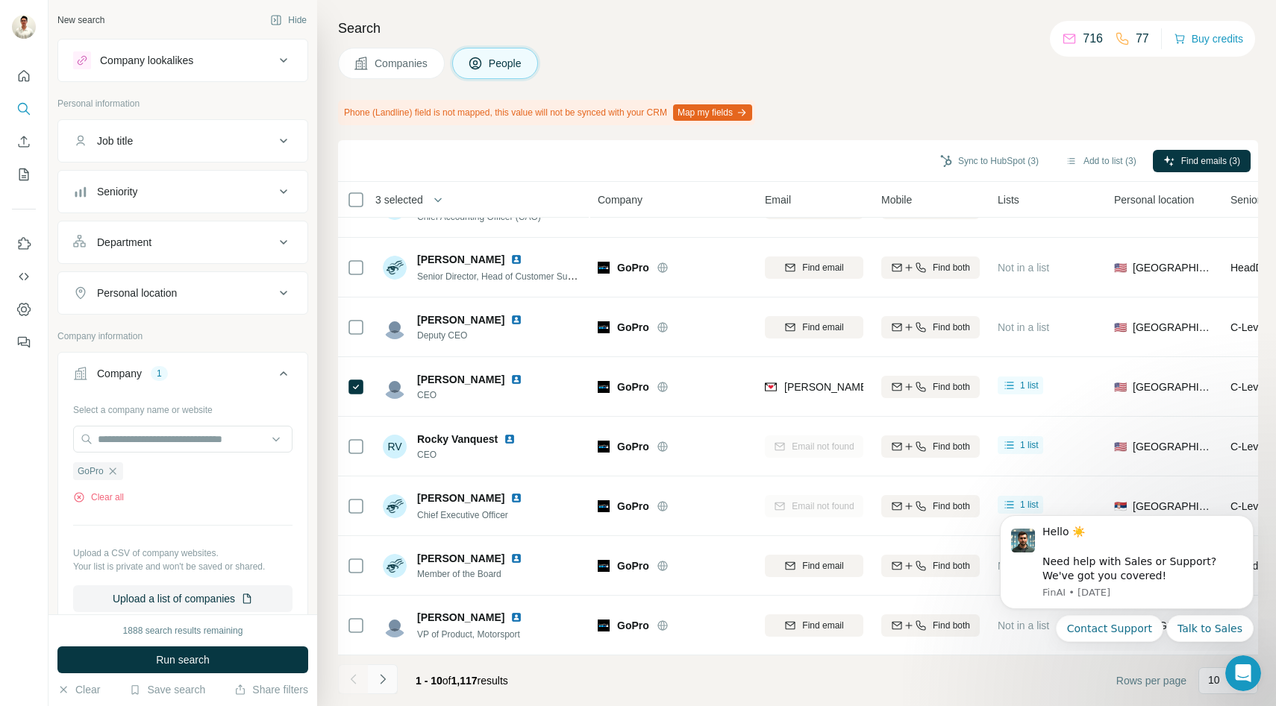
click at [389, 680] on button "Navigate to next page" at bounding box center [383, 680] width 30 height 30
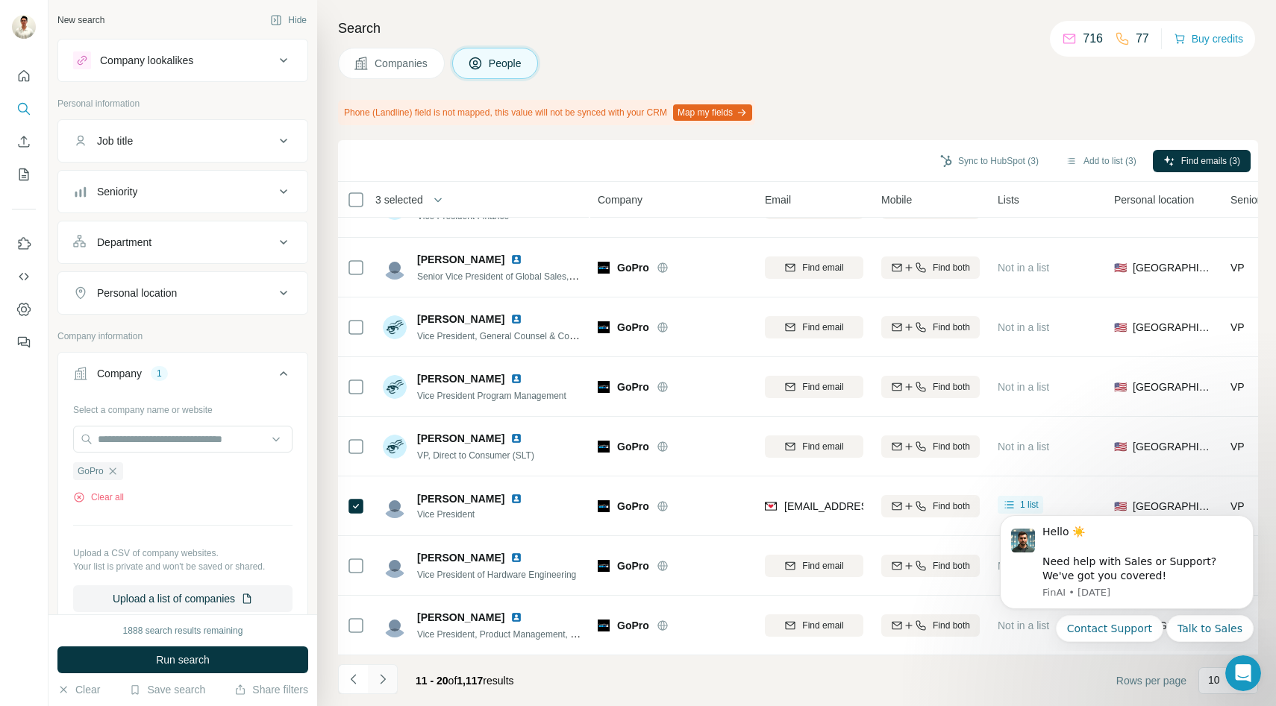
click at [377, 679] on icon "Navigate to next page" at bounding box center [382, 679] width 15 height 15
click at [382, 677] on icon "Navigate to next page" at bounding box center [382, 679] width 5 height 10
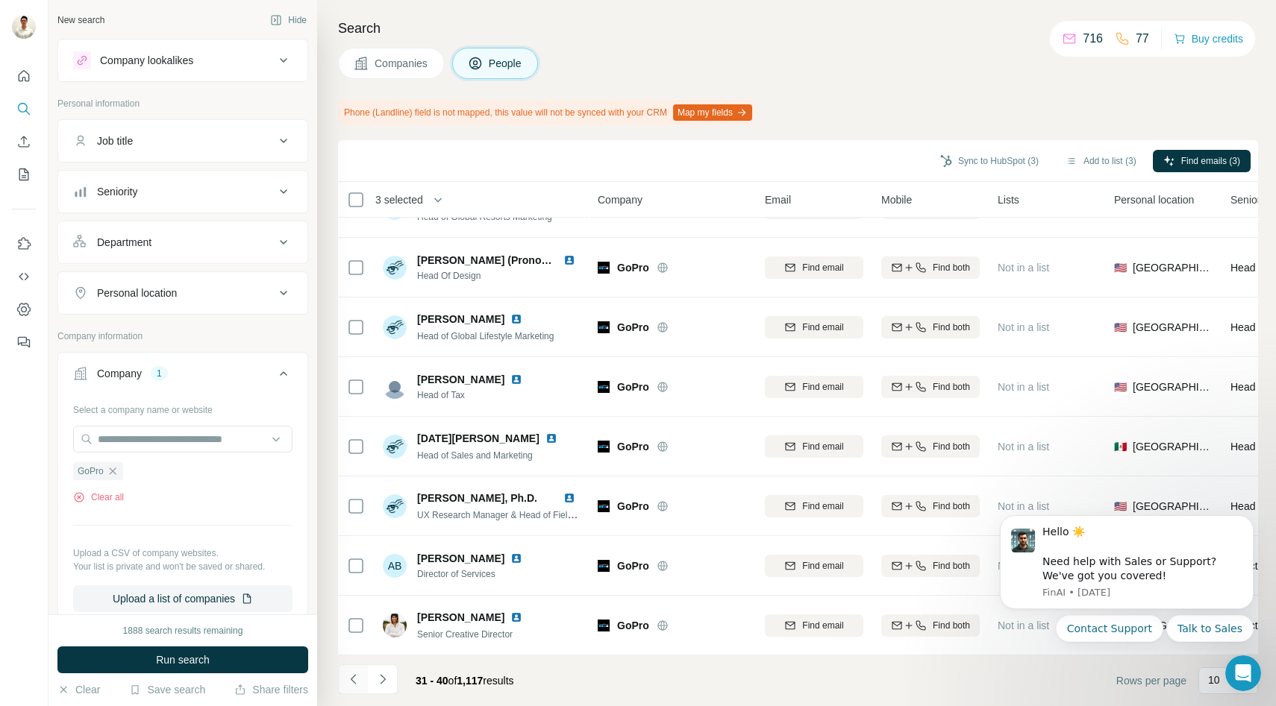
click at [345, 677] on button "Navigate to previous page" at bounding box center [353, 680] width 30 height 30
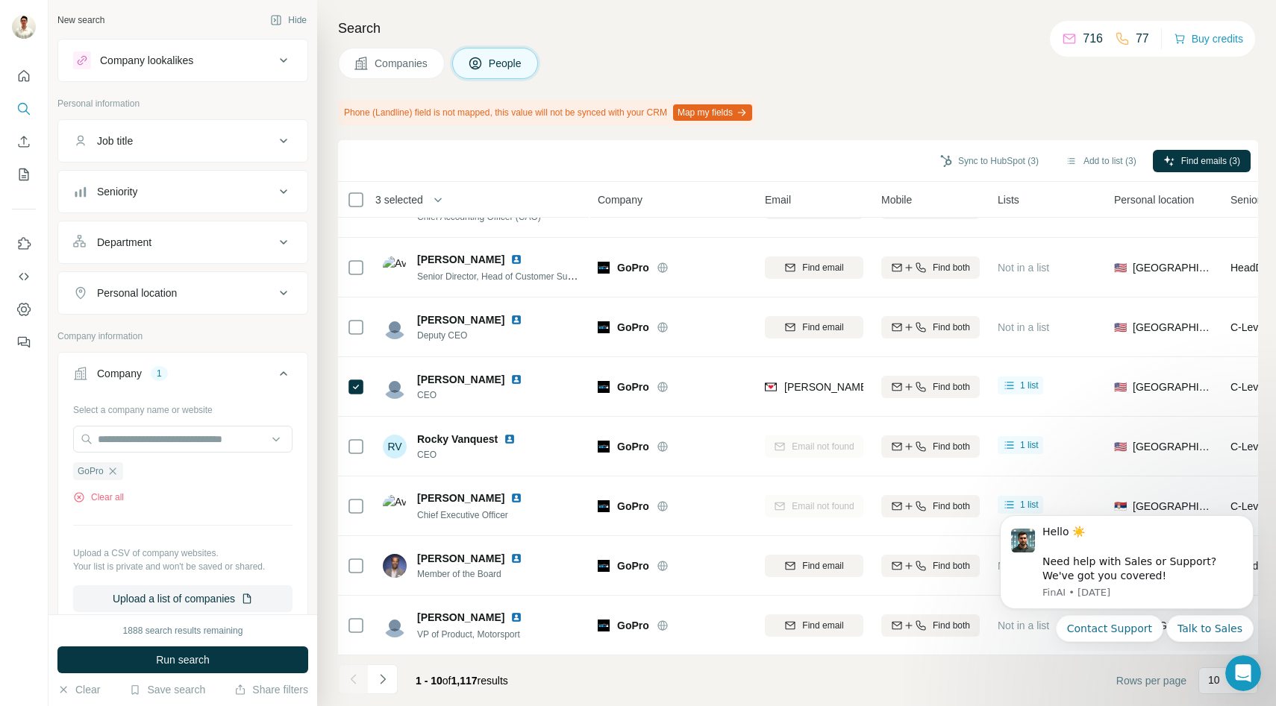
click at [345, 677] on div at bounding box center [353, 680] width 30 height 30
click at [536, 658] on footer "1 - 10 of 1,117 results Rows per page 10" at bounding box center [798, 681] width 920 height 51
click at [1007, 161] on button "Sync to HubSpot (3)" at bounding box center [988, 161] width 119 height 22
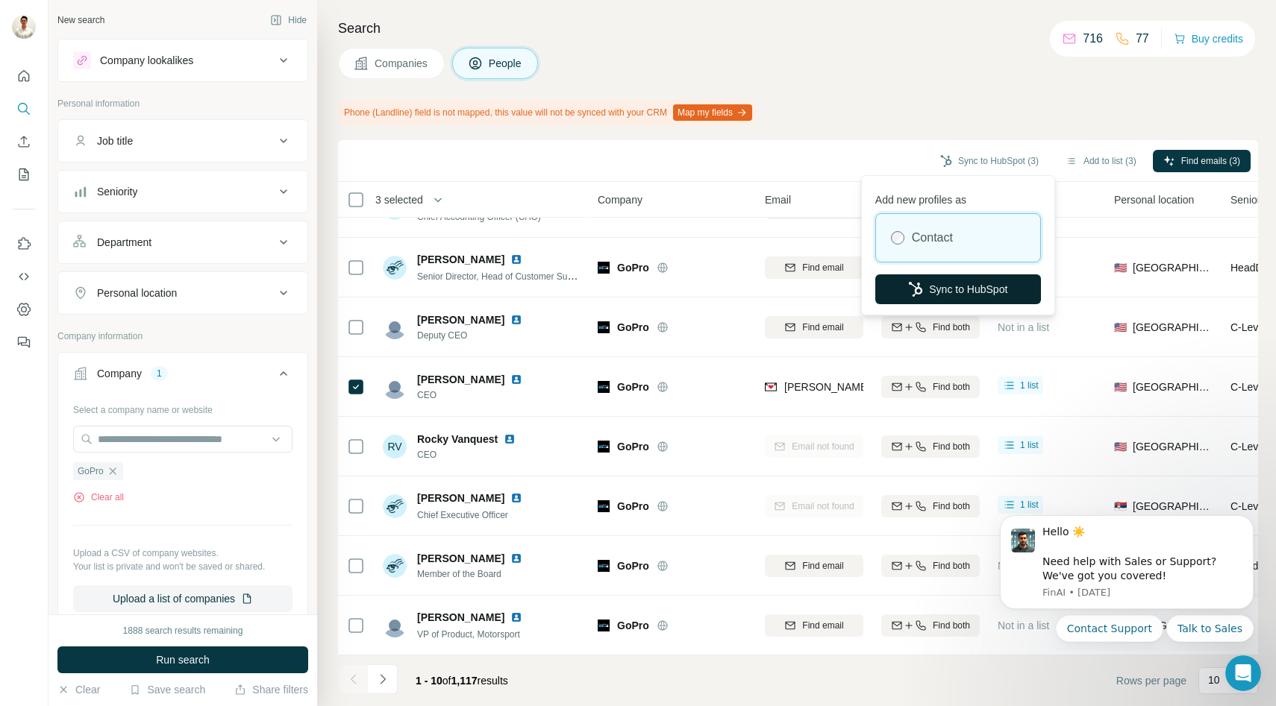
click at [928, 286] on button "Sync to HubSpot" at bounding box center [958, 290] width 166 height 30
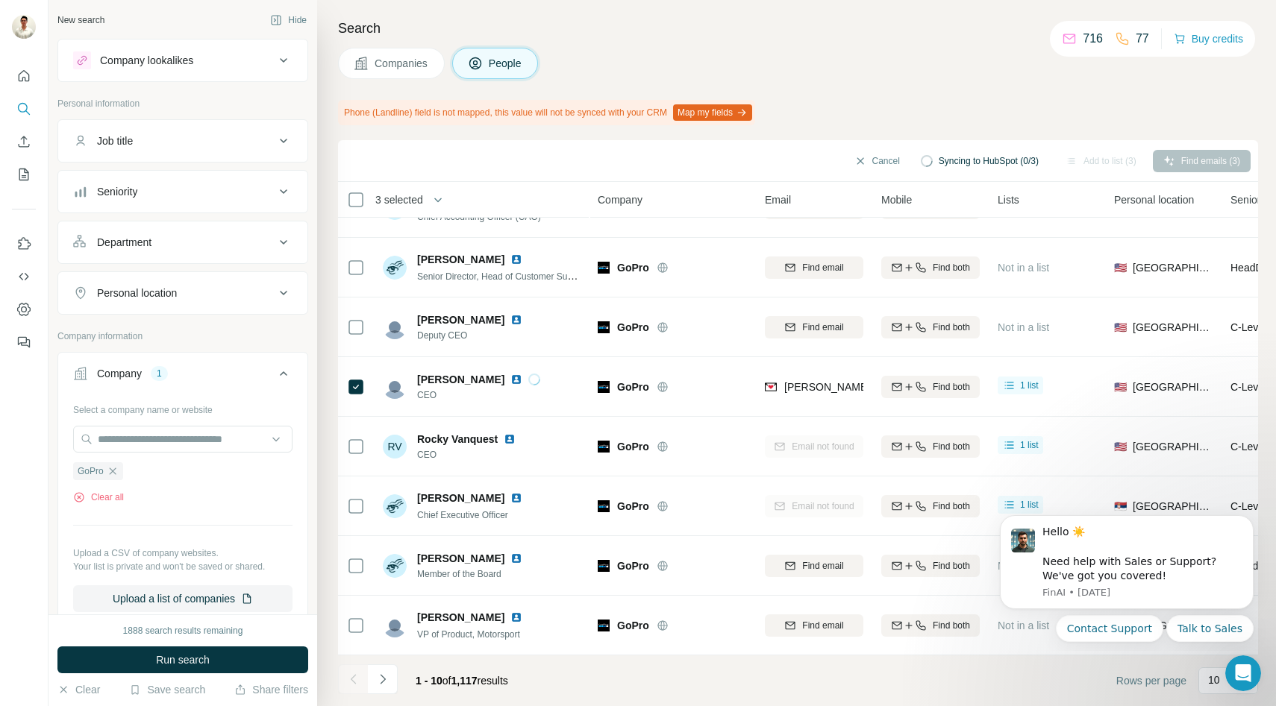
click at [390, 59] on span "Companies" at bounding box center [401, 63] width 54 height 15
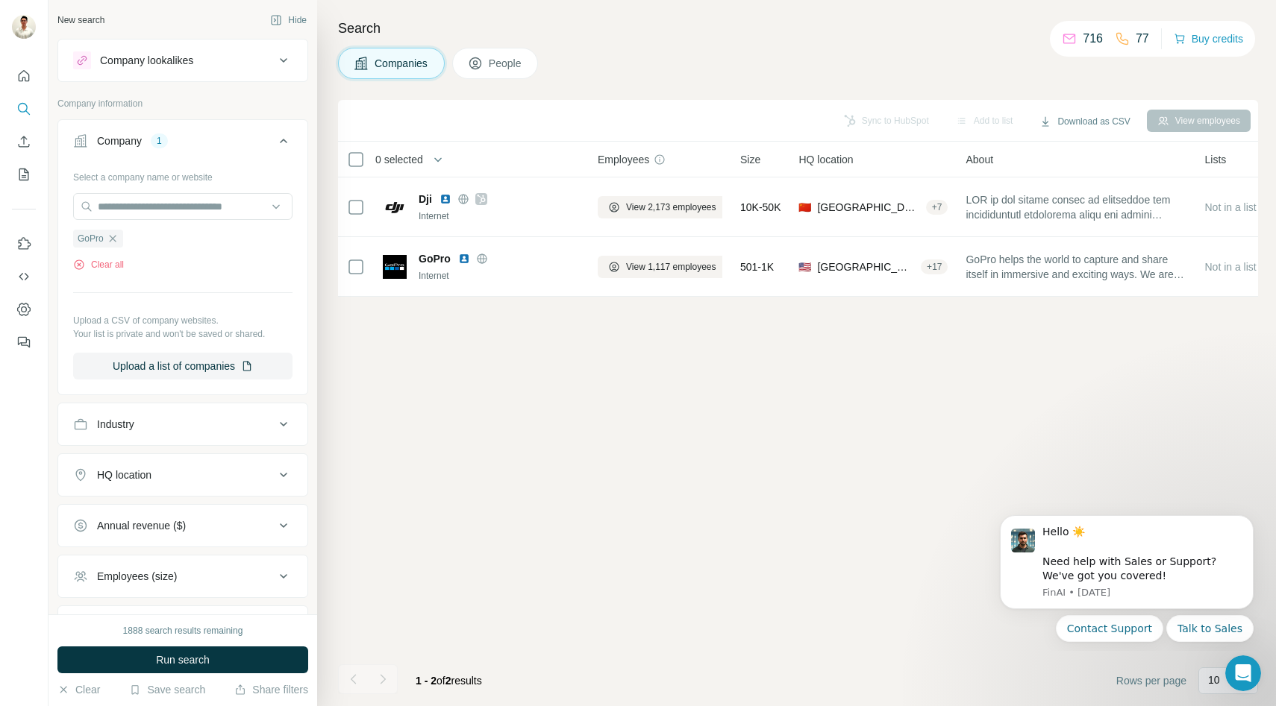
scroll to position [0, 0]
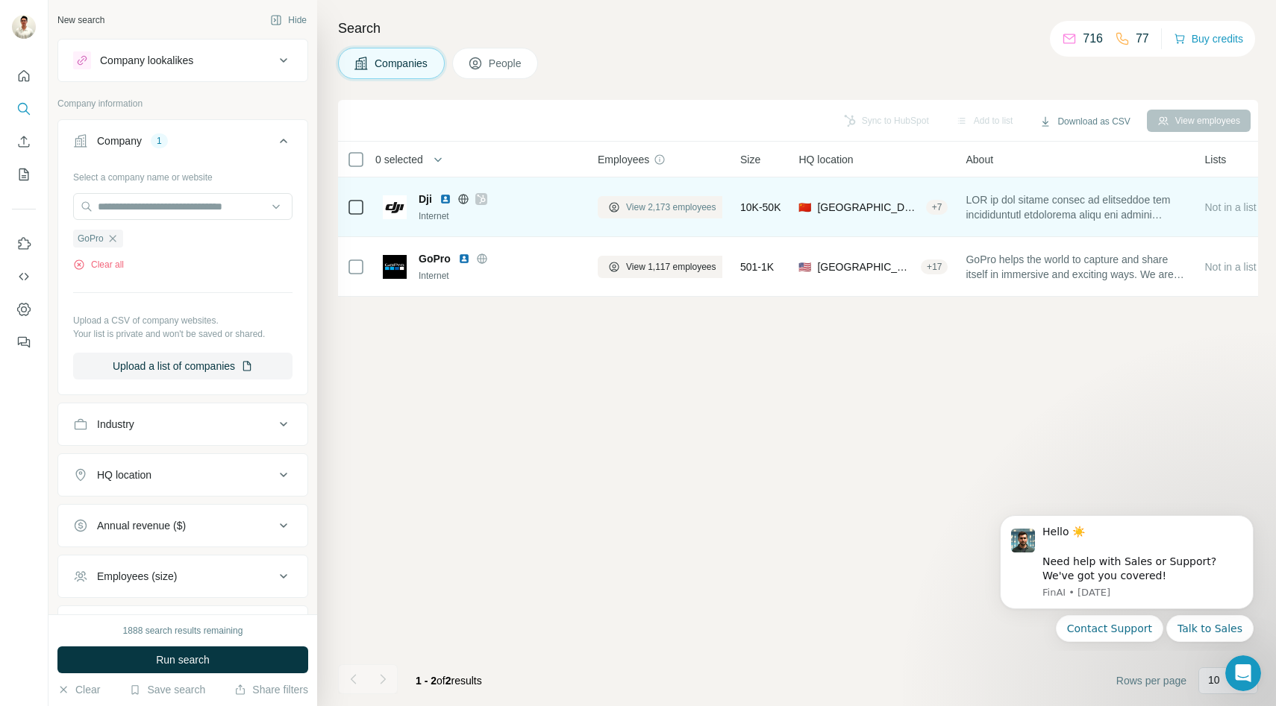
click at [658, 211] on span "View 2,173 employees" at bounding box center [671, 207] width 90 height 13
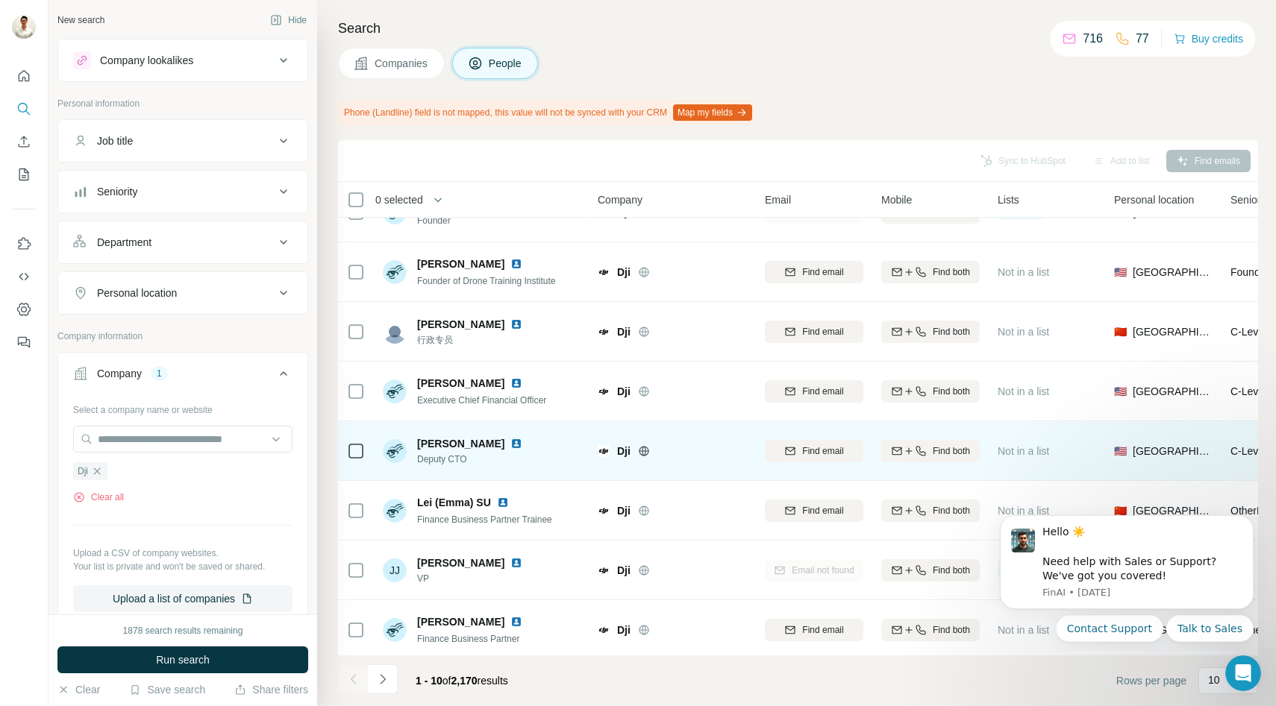
scroll to position [128, 0]
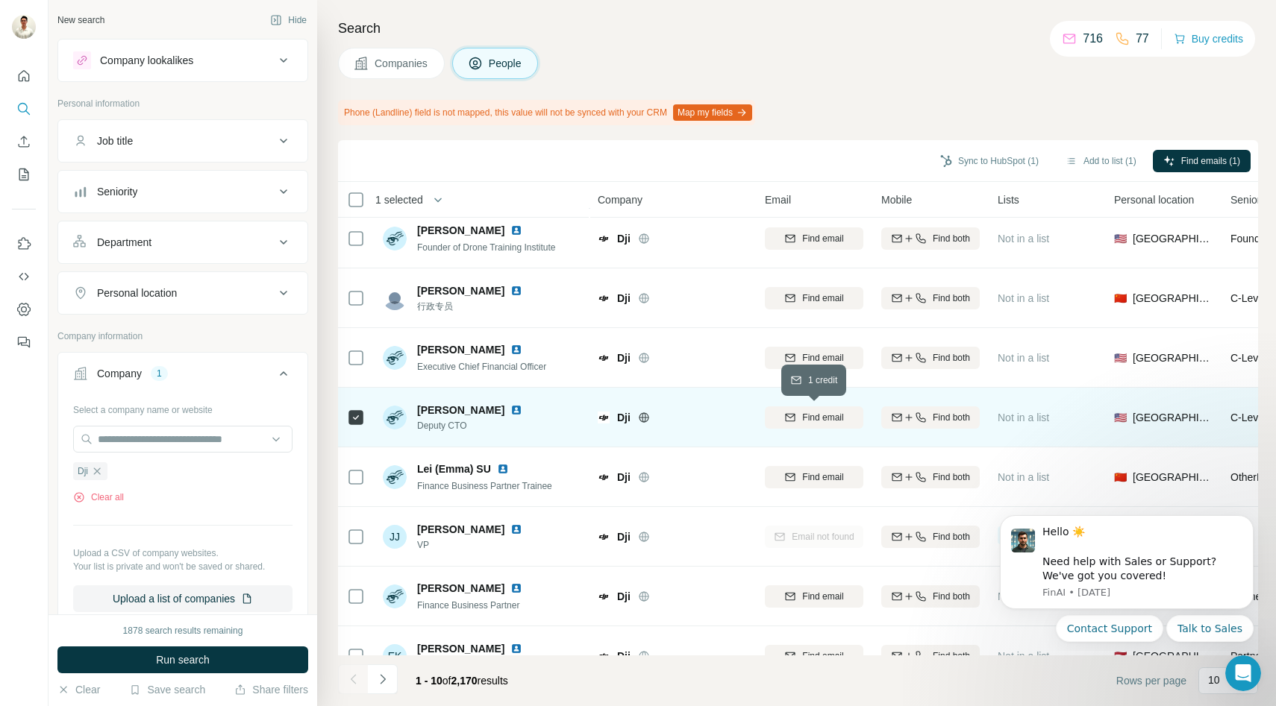
click at [782, 416] on div "Find email" at bounding box center [814, 417] width 98 height 13
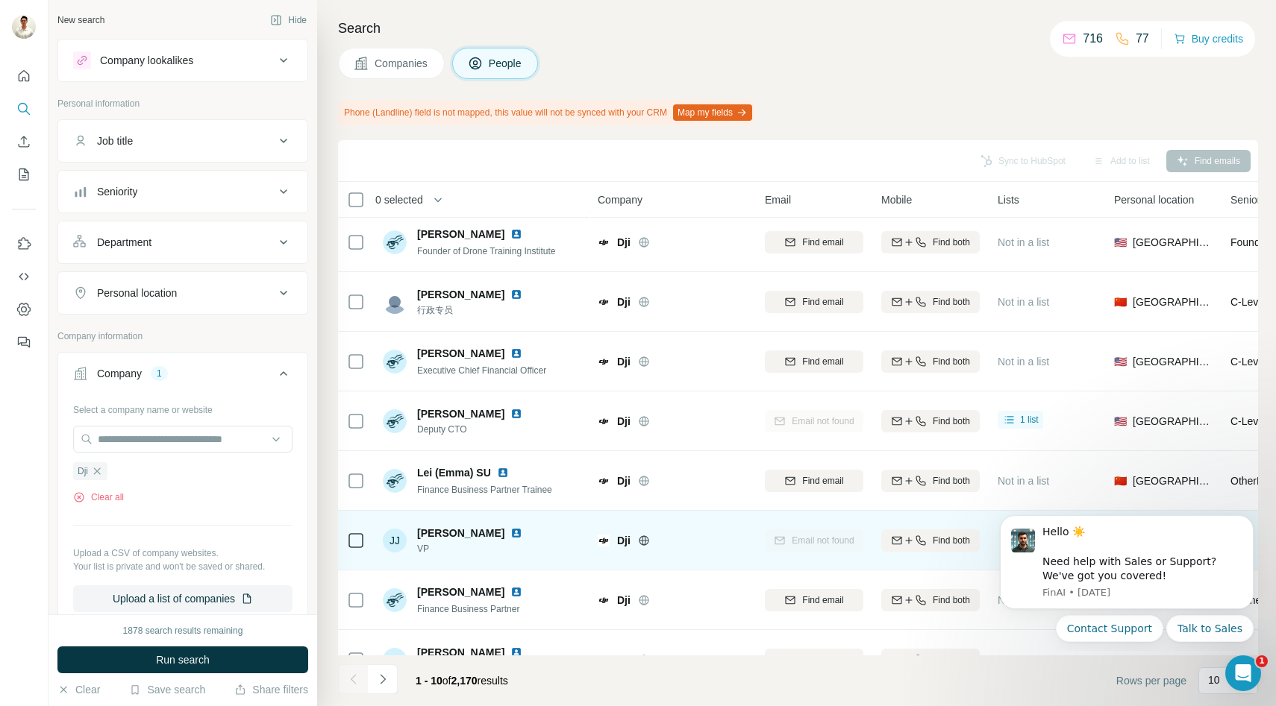
scroll to position [0, 0]
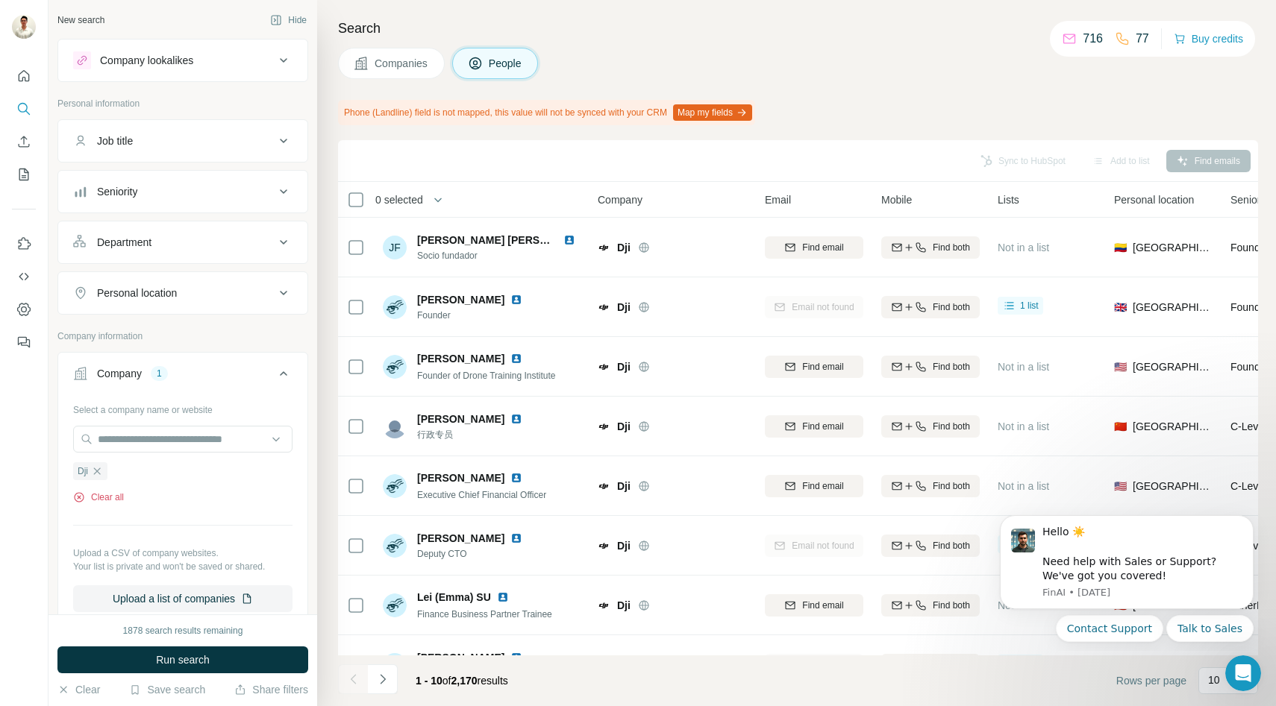
click at [103, 492] on button "Clear all" at bounding box center [98, 497] width 51 height 13
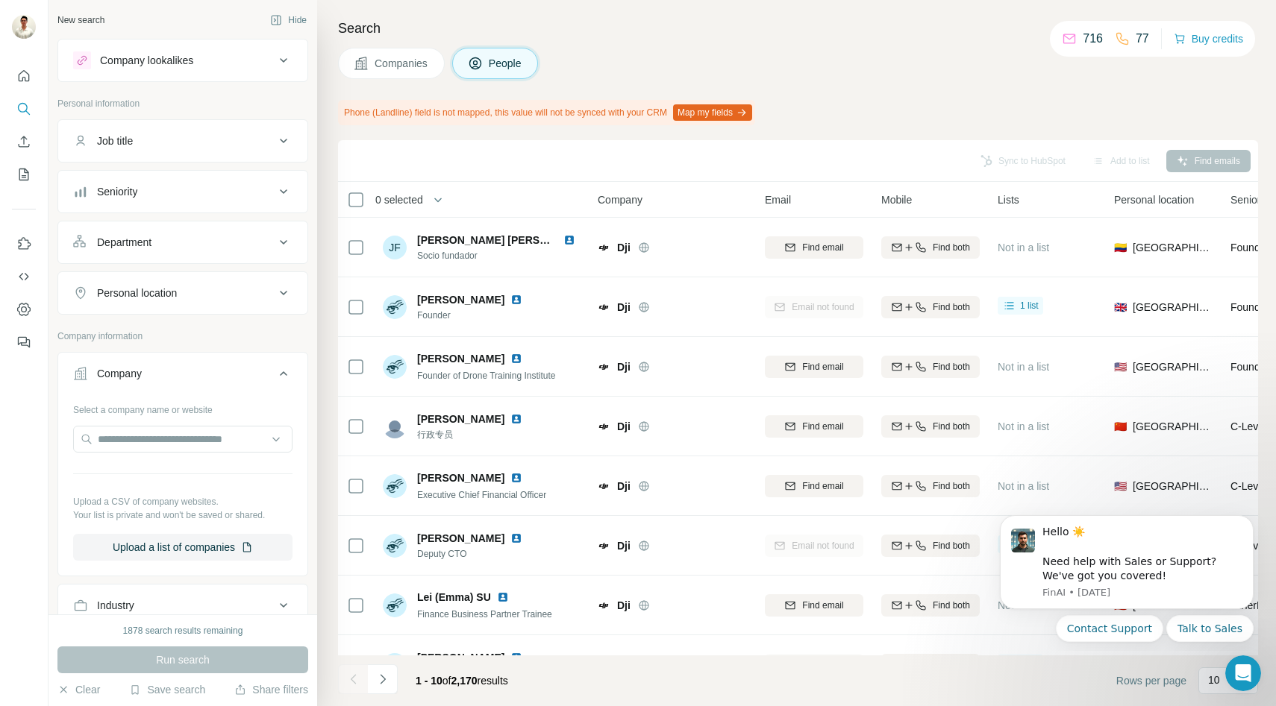
click at [144, 156] on button "Job title" at bounding box center [182, 141] width 249 height 36
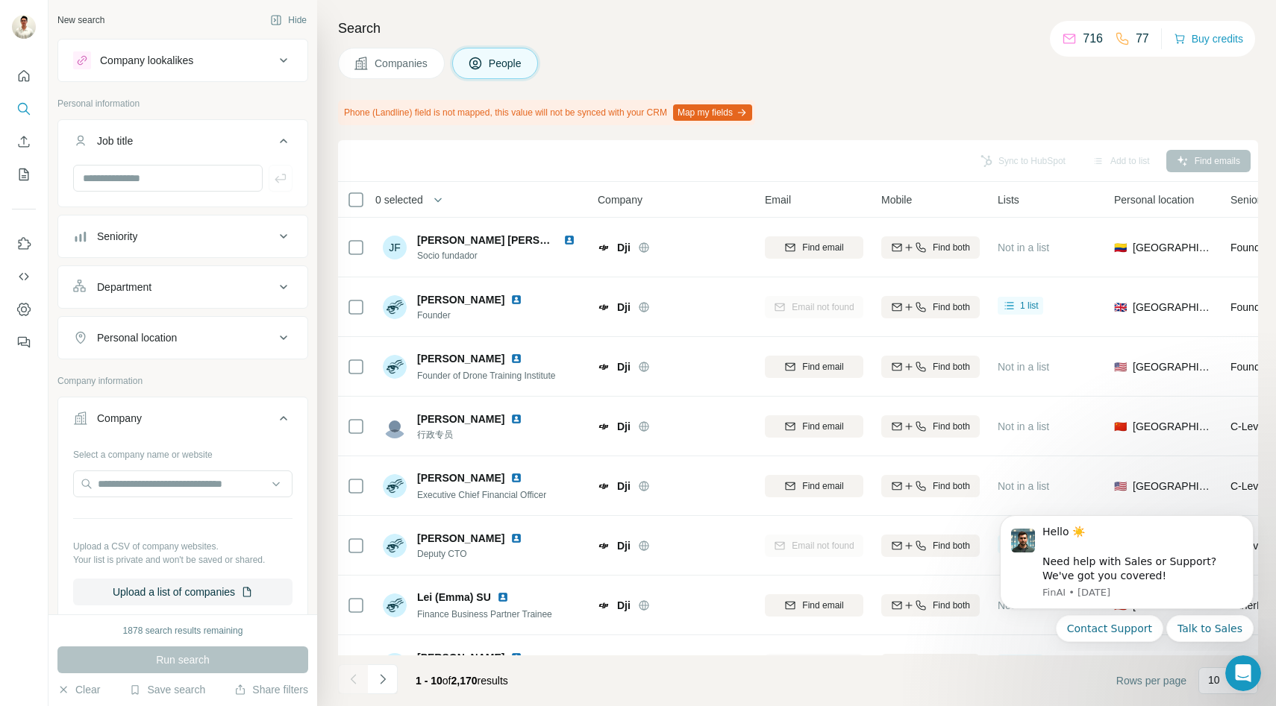
click at [153, 134] on div "Job title" at bounding box center [173, 141] width 201 height 15
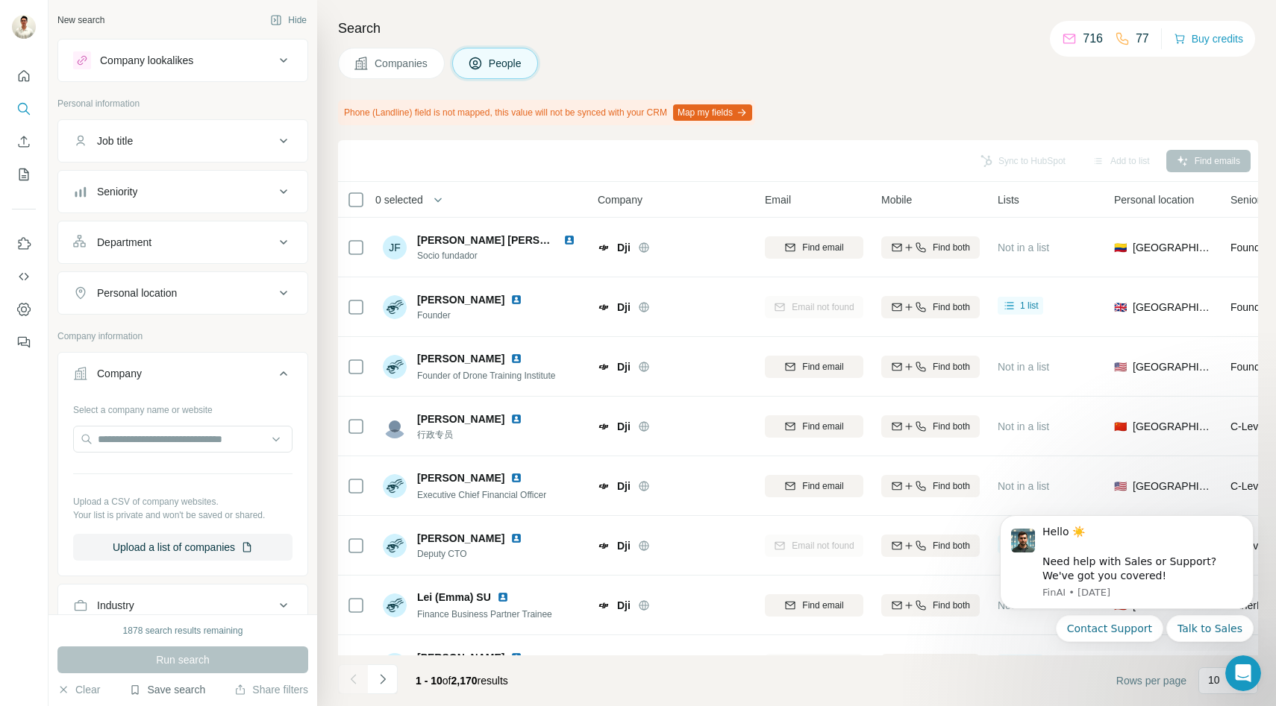
click at [186, 688] on button "Save search" at bounding box center [167, 690] width 76 height 15
click at [211, 659] on div "View my saved searches" at bounding box center [210, 664] width 157 height 30
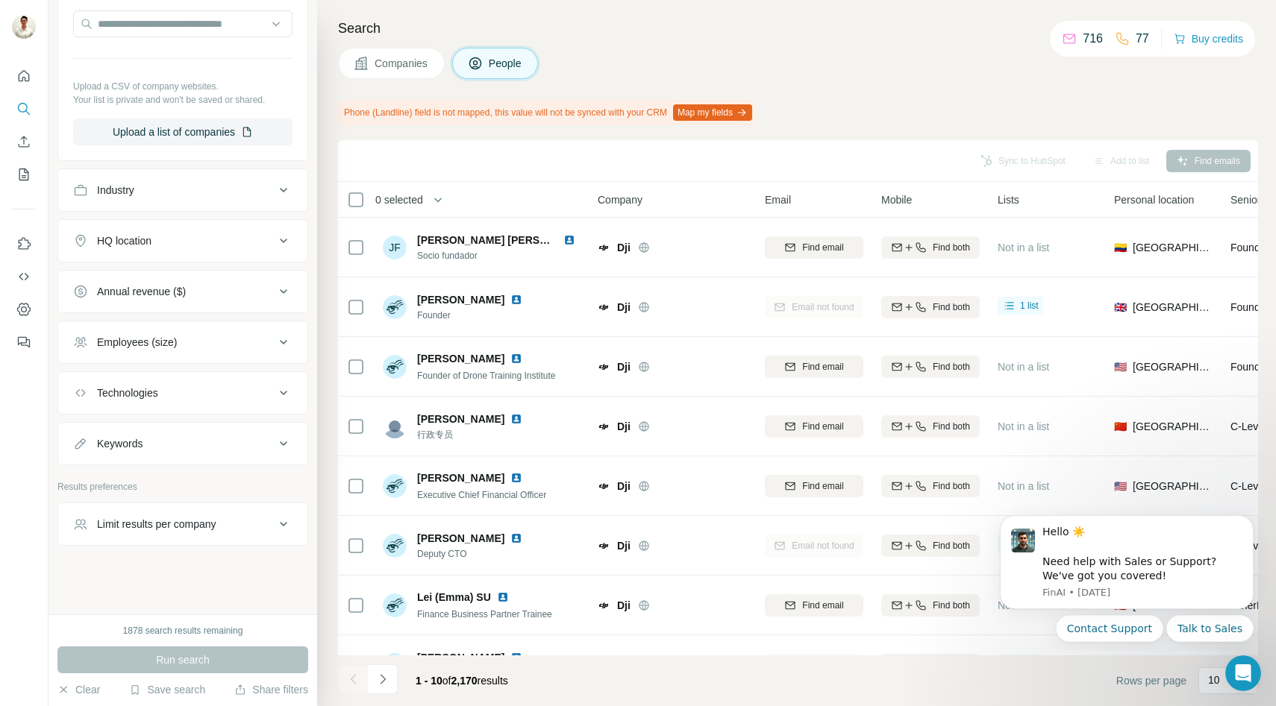
click at [387, 68] on span "Companies" at bounding box center [401, 63] width 54 height 15
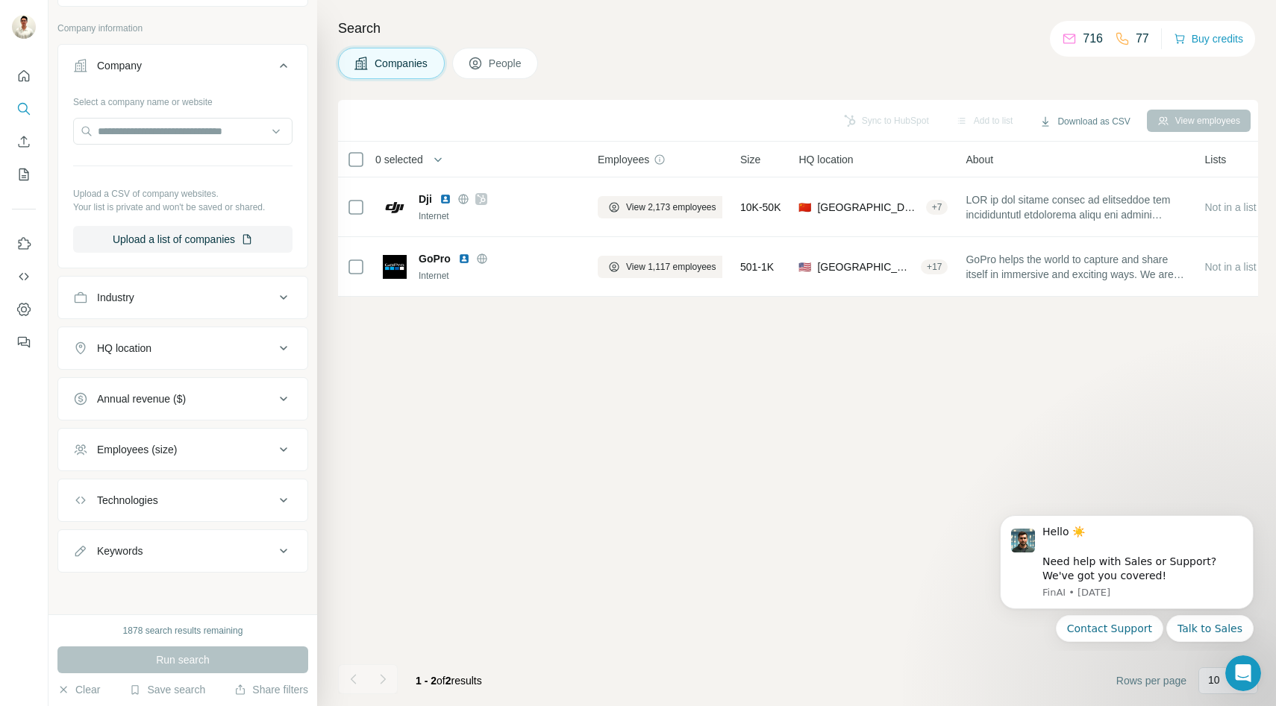
scroll to position [75, 0]
click at [167, 688] on button "Save search" at bounding box center [167, 690] width 76 height 15
click at [188, 657] on div "View my saved searches" at bounding box center [210, 664] width 157 height 30
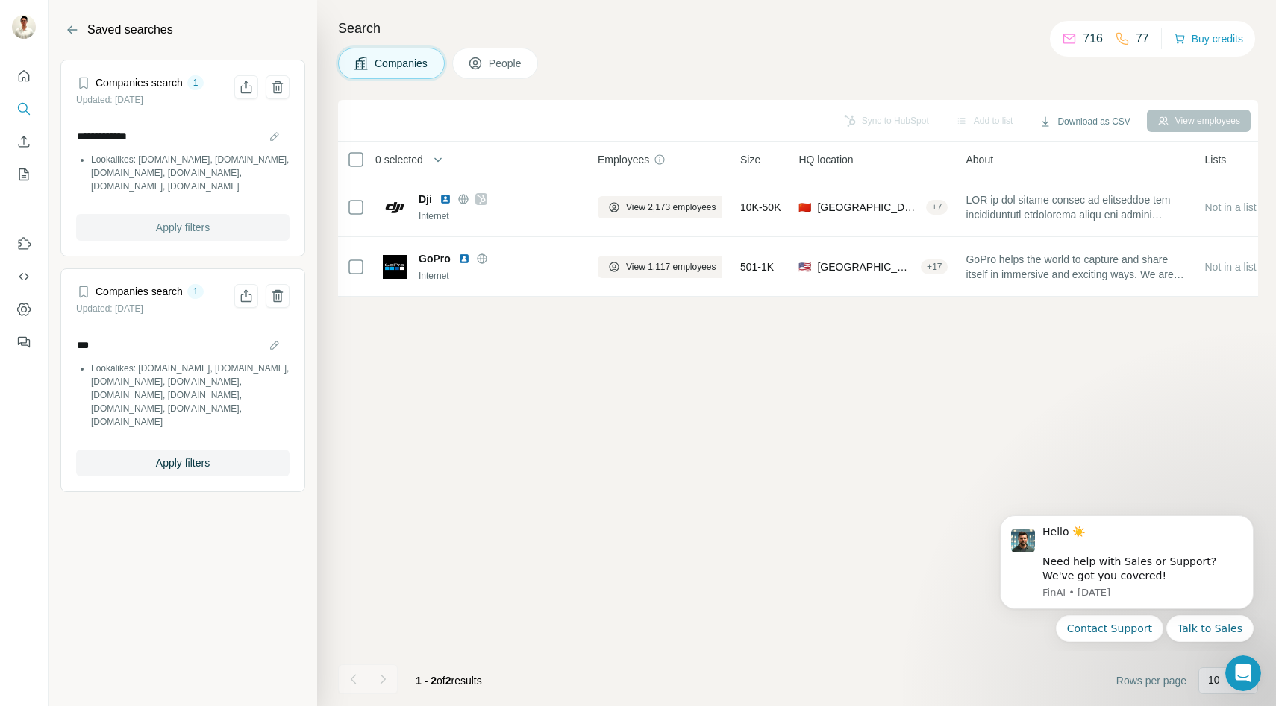
click at [178, 220] on span "Apply filters" at bounding box center [183, 227] width 54 height 15
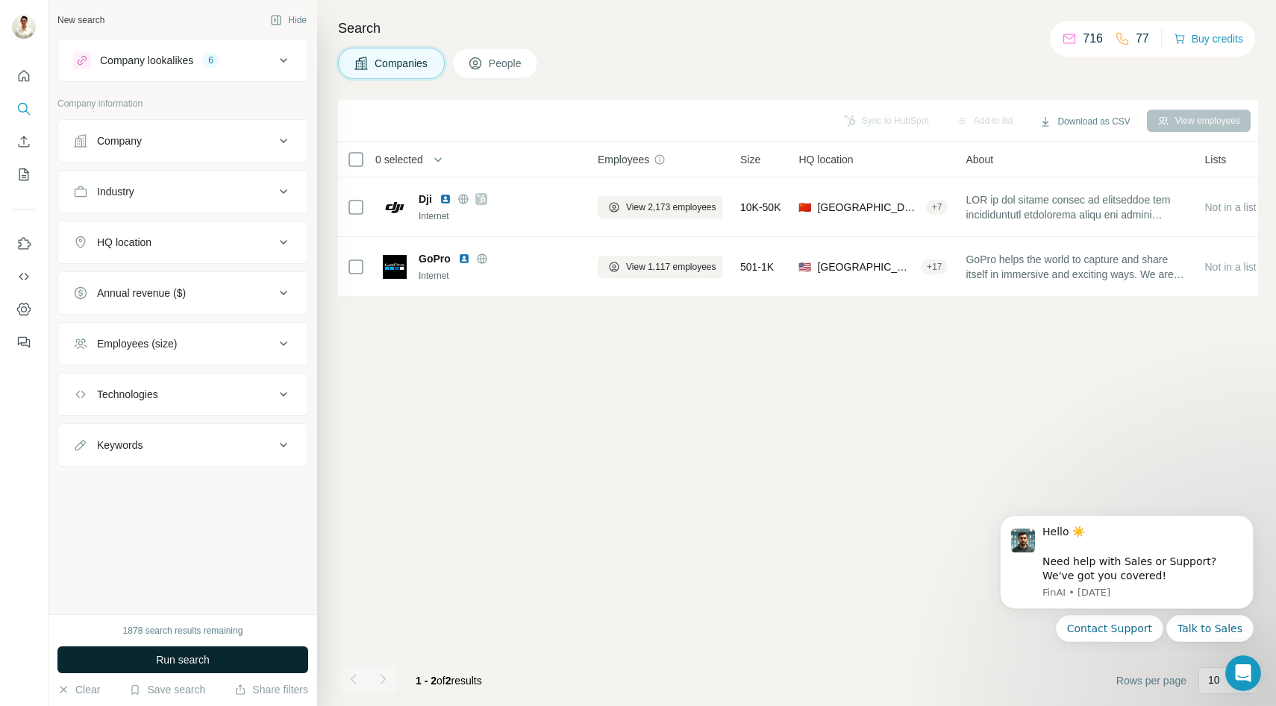
click at [185, 659] on span "Run search" at bounding box center [183, 660] width 54 height 15
